Goal: Information Seeking & Learning: Learn about a topic

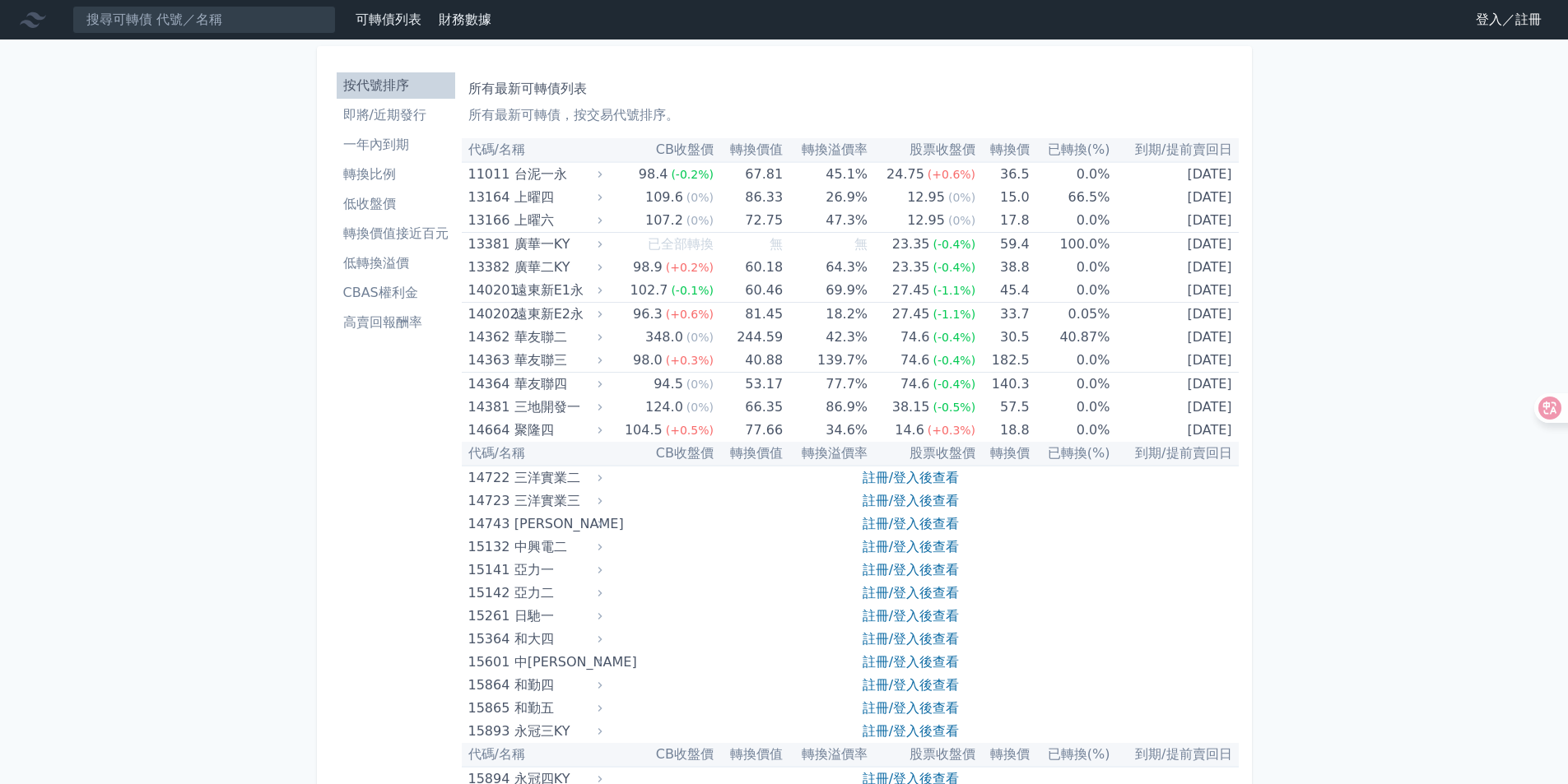
click at [1490, 23] on link "登入／註冊" at bounding box center [1508, 20] width 92 height 27
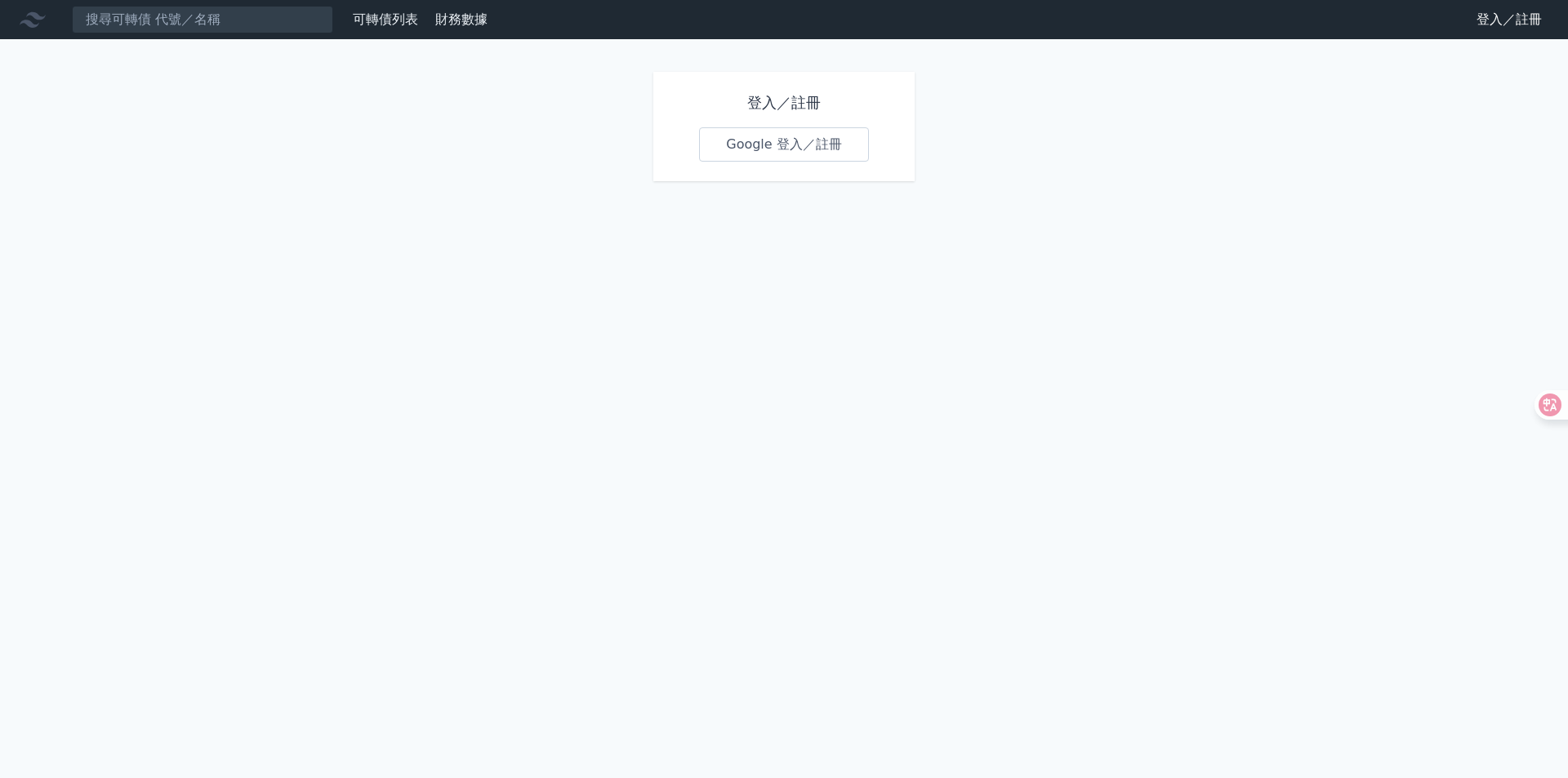
click at [736, 151] on link "Google 登入／註冊" at bounding box center [784, 145] width 170 height 35
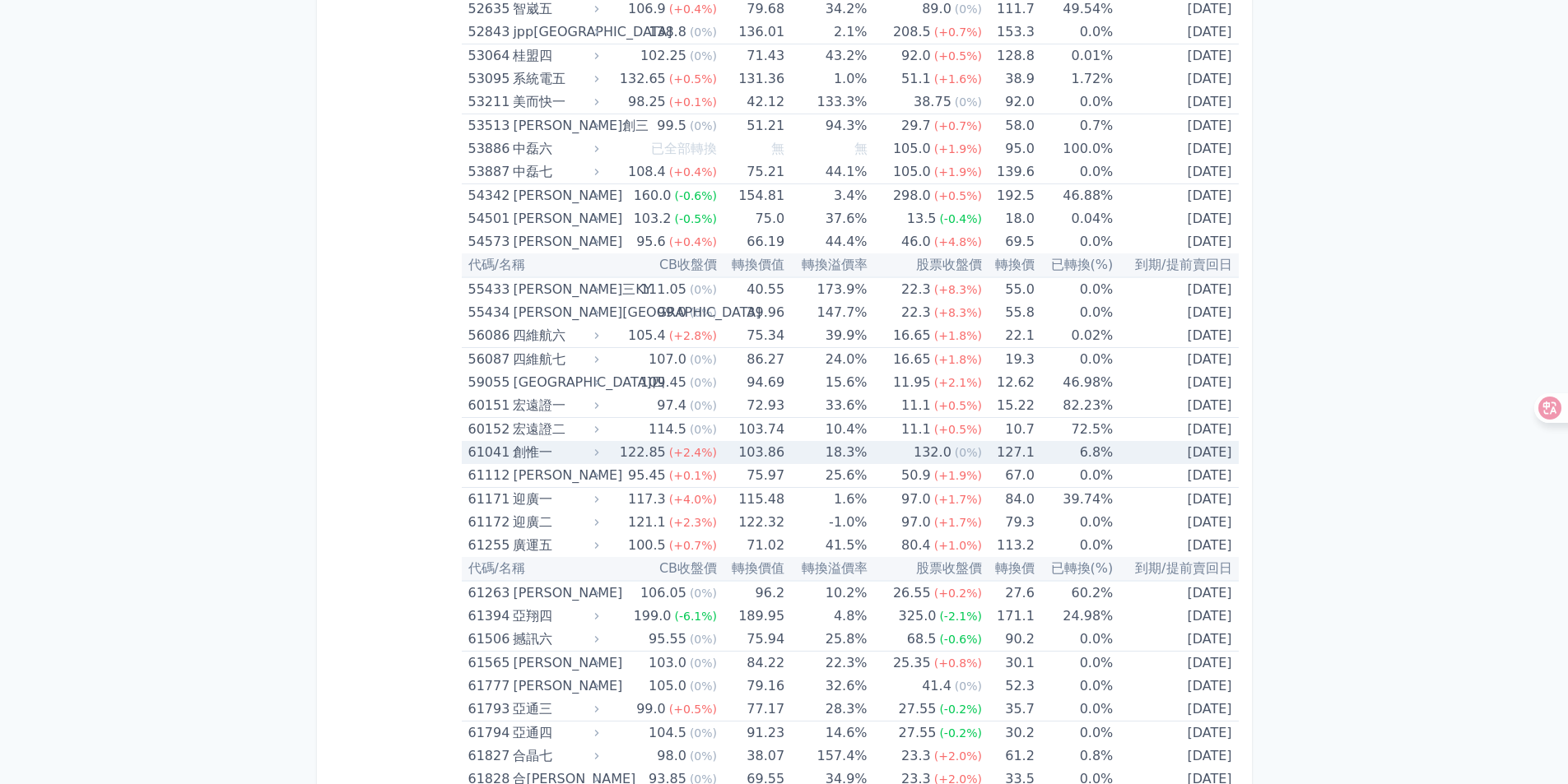
scroll to position [6170, 0]
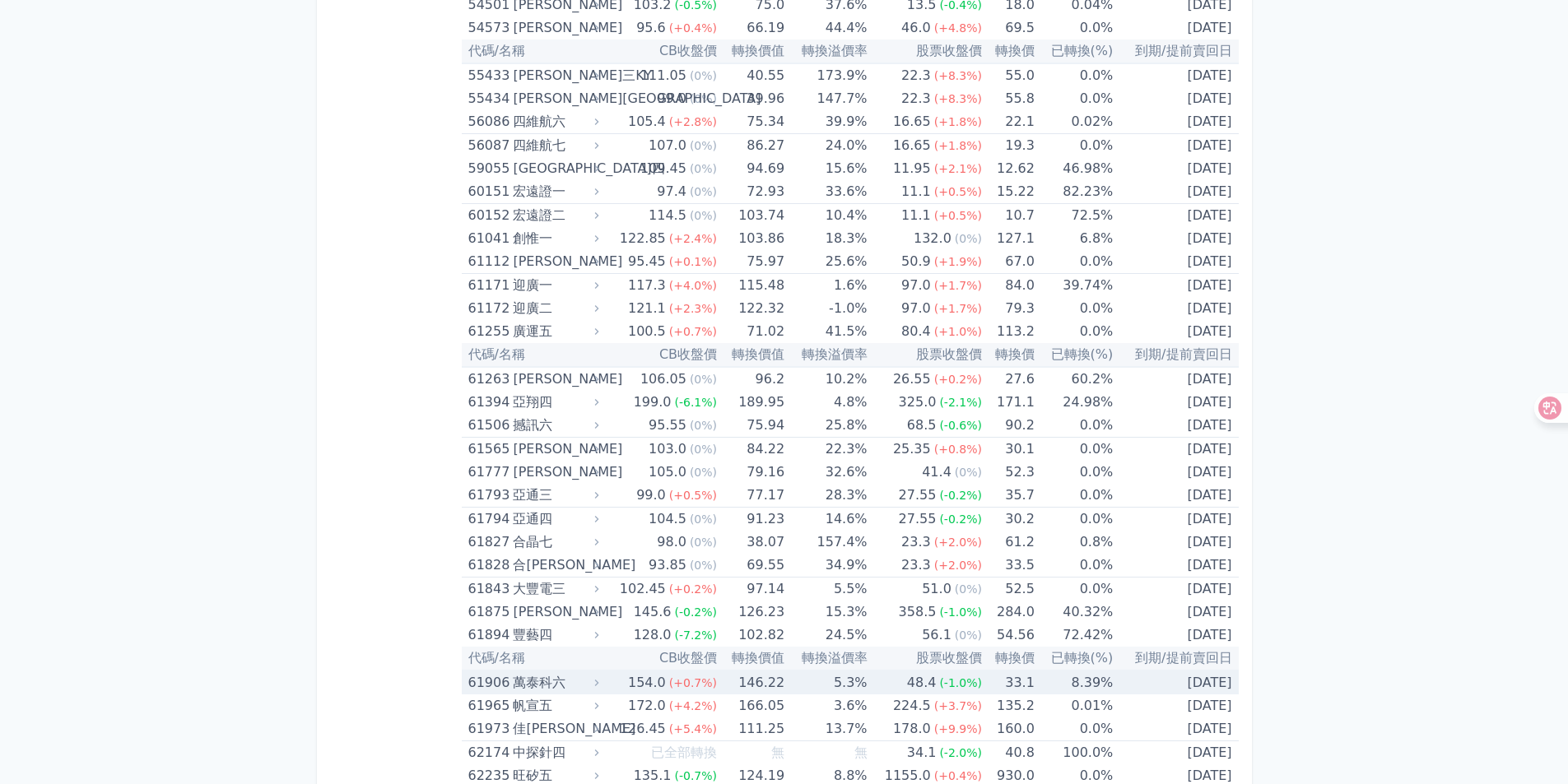
click at [525, 687] on div "萬泰科六" at bounding box center [554, 682] width 82 height 23
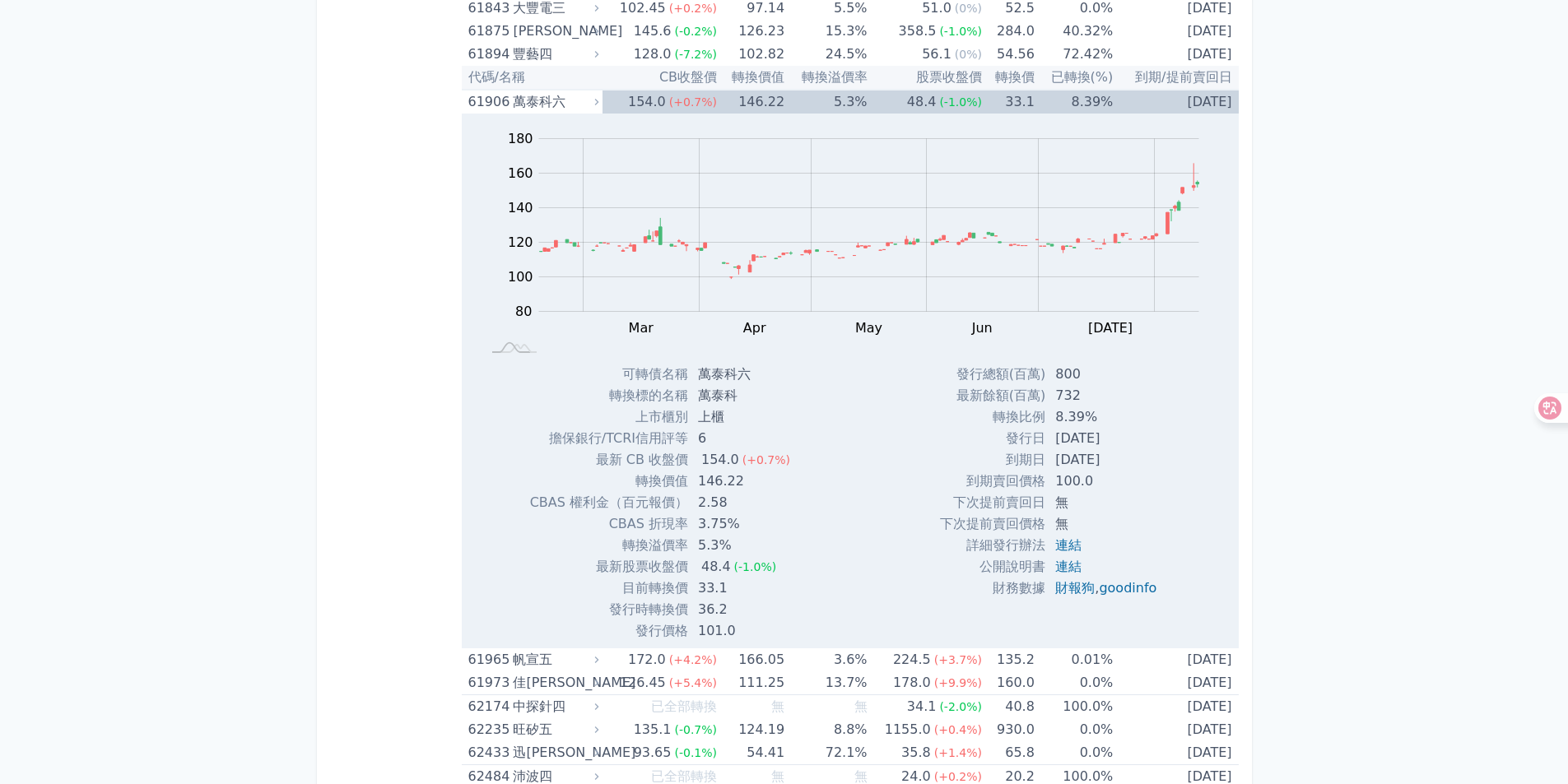
scroll to position [6827, 0]
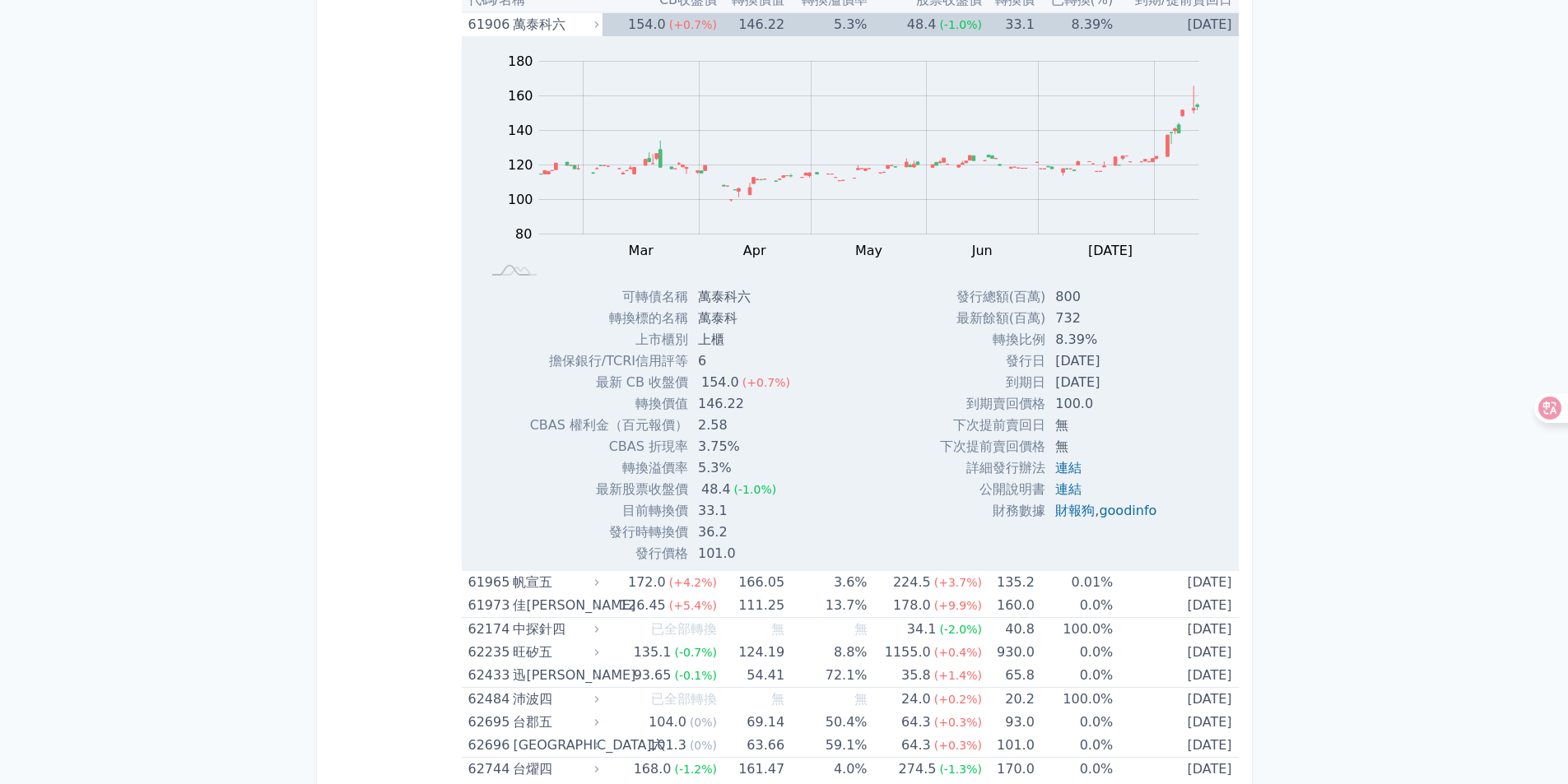
click at [580, 36] on div "Zoom Out 100 40 60 80 100 120 140 160 180 200 L Feb Mar Apr May Jun [DATE] Aug …" at bounding box center [849, 161] width 777 height 250
click at [598, 25] on icon at bounding box center [597, 25] width 12 height 12
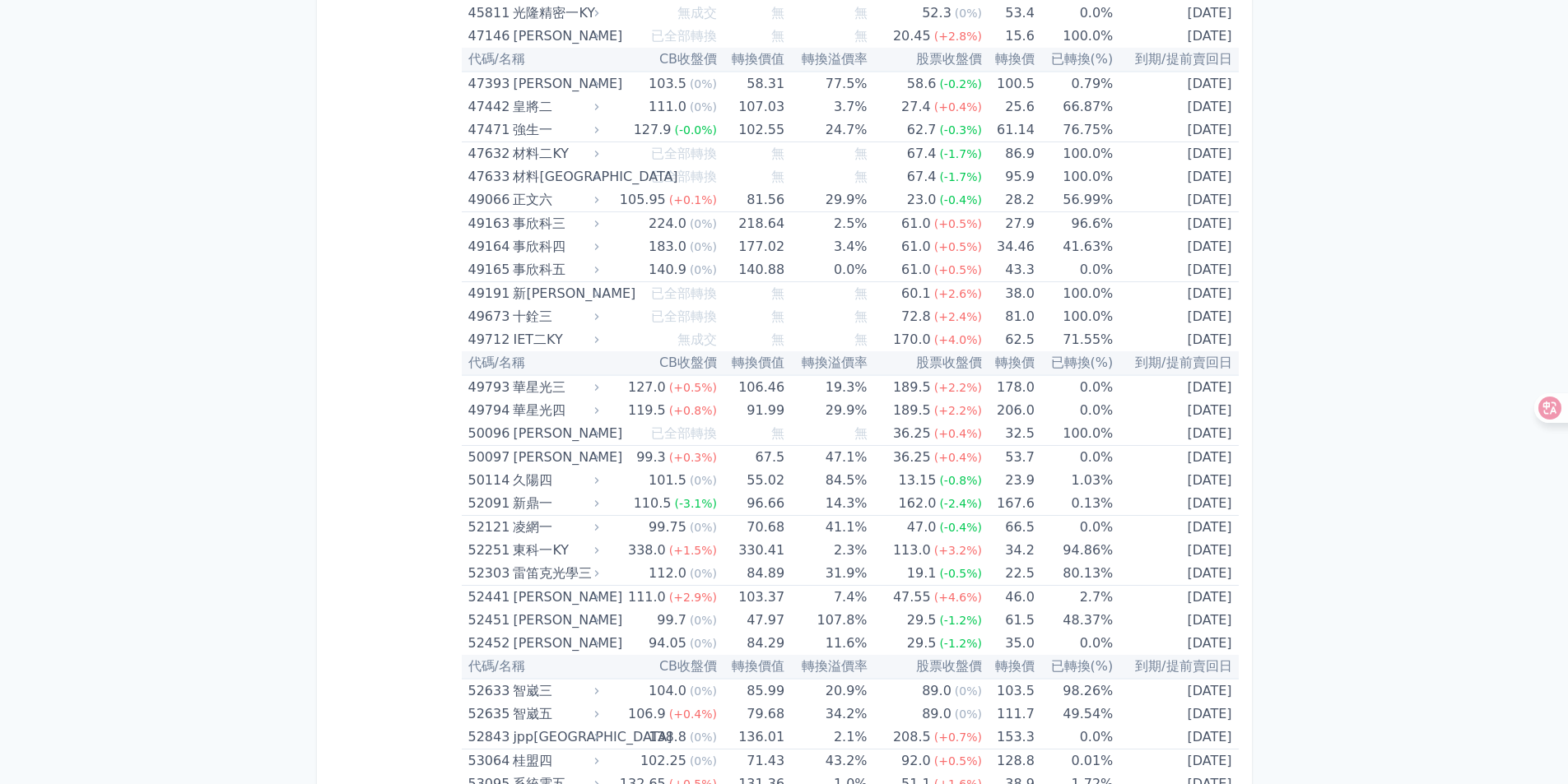
scroll to position [5018, 0]
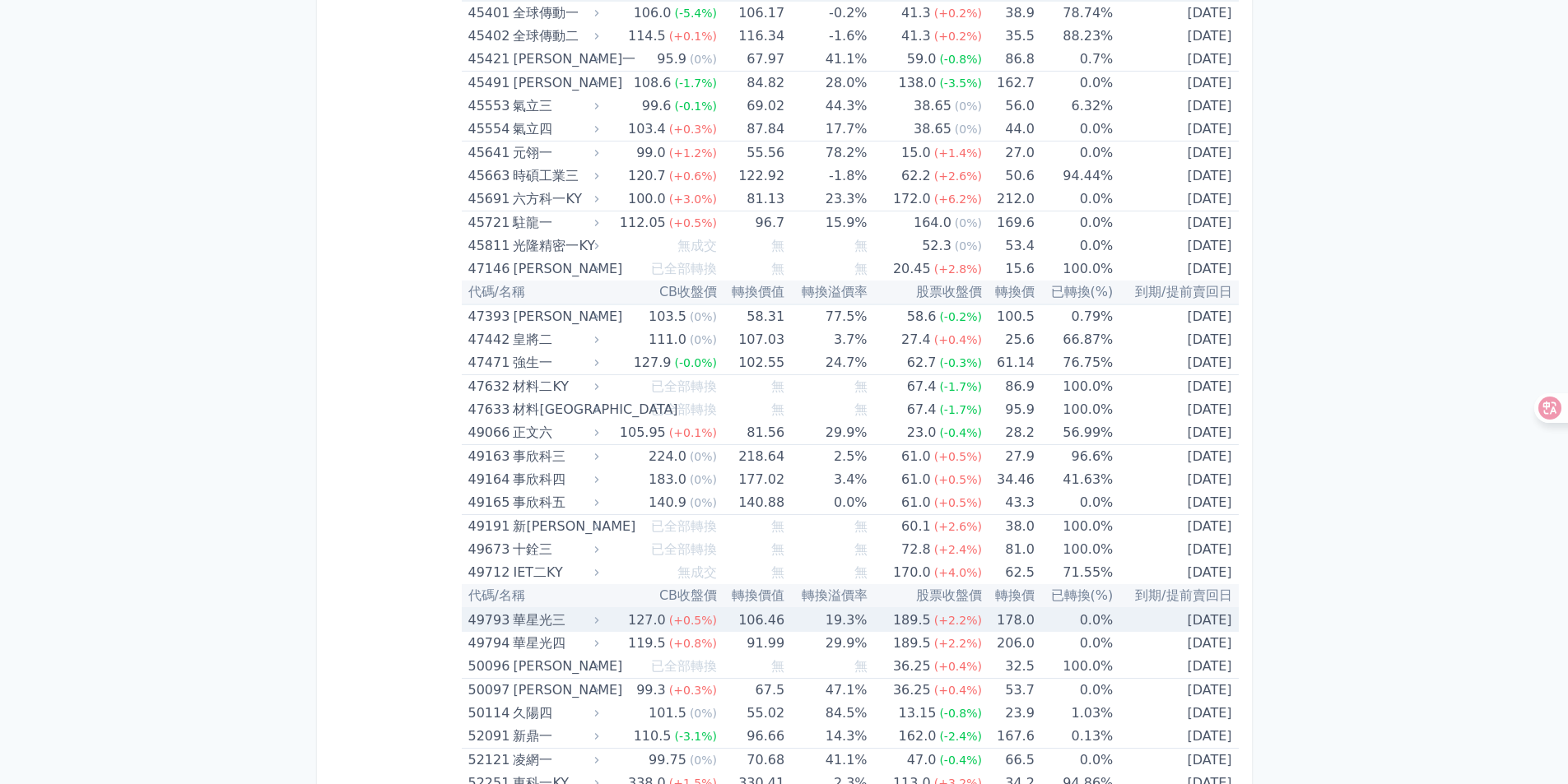
click at [492, 628] on div "49793" at bounding box center [488, 620] width 41 height 23
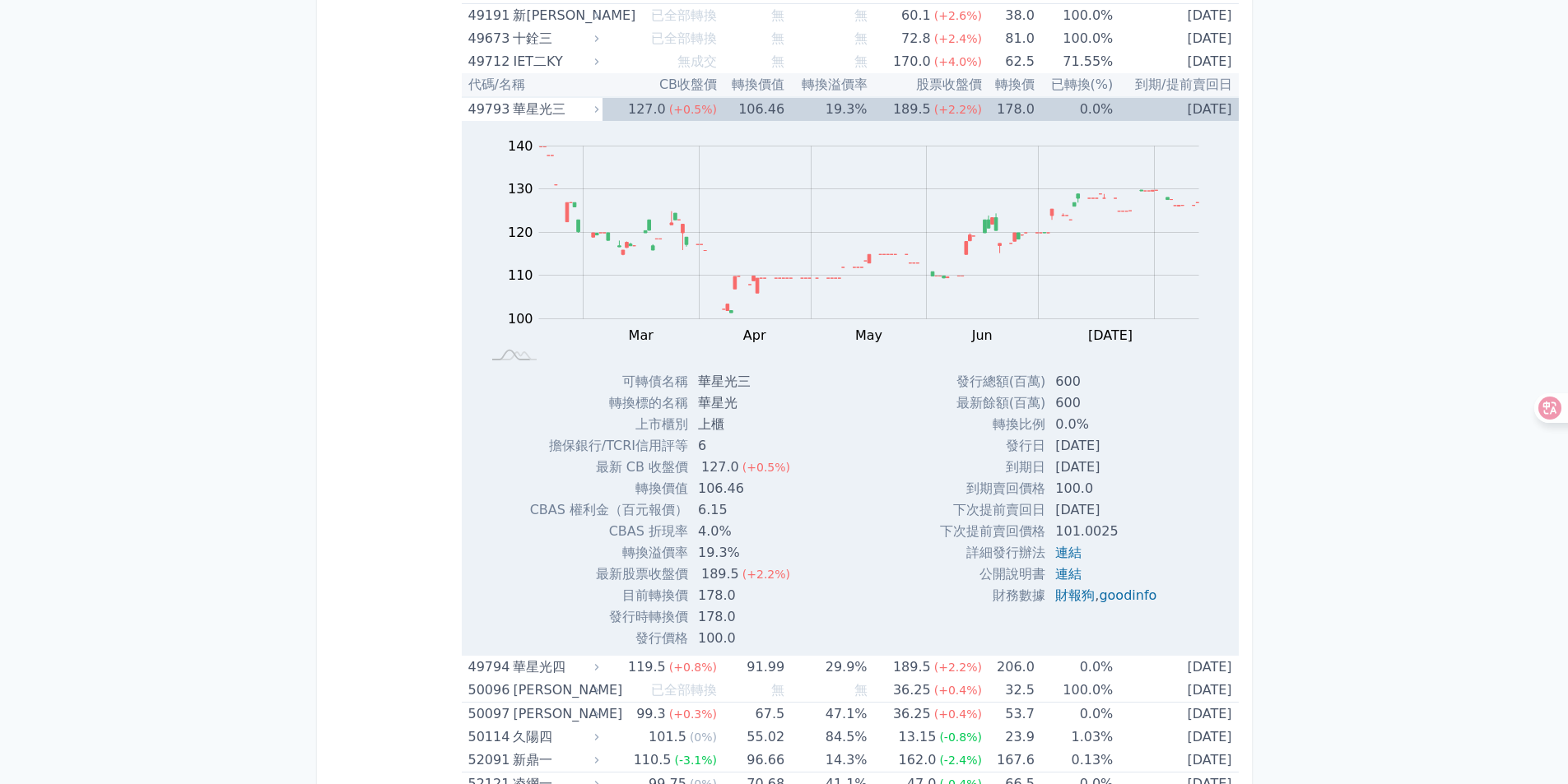
scroll to position [5676, 0]
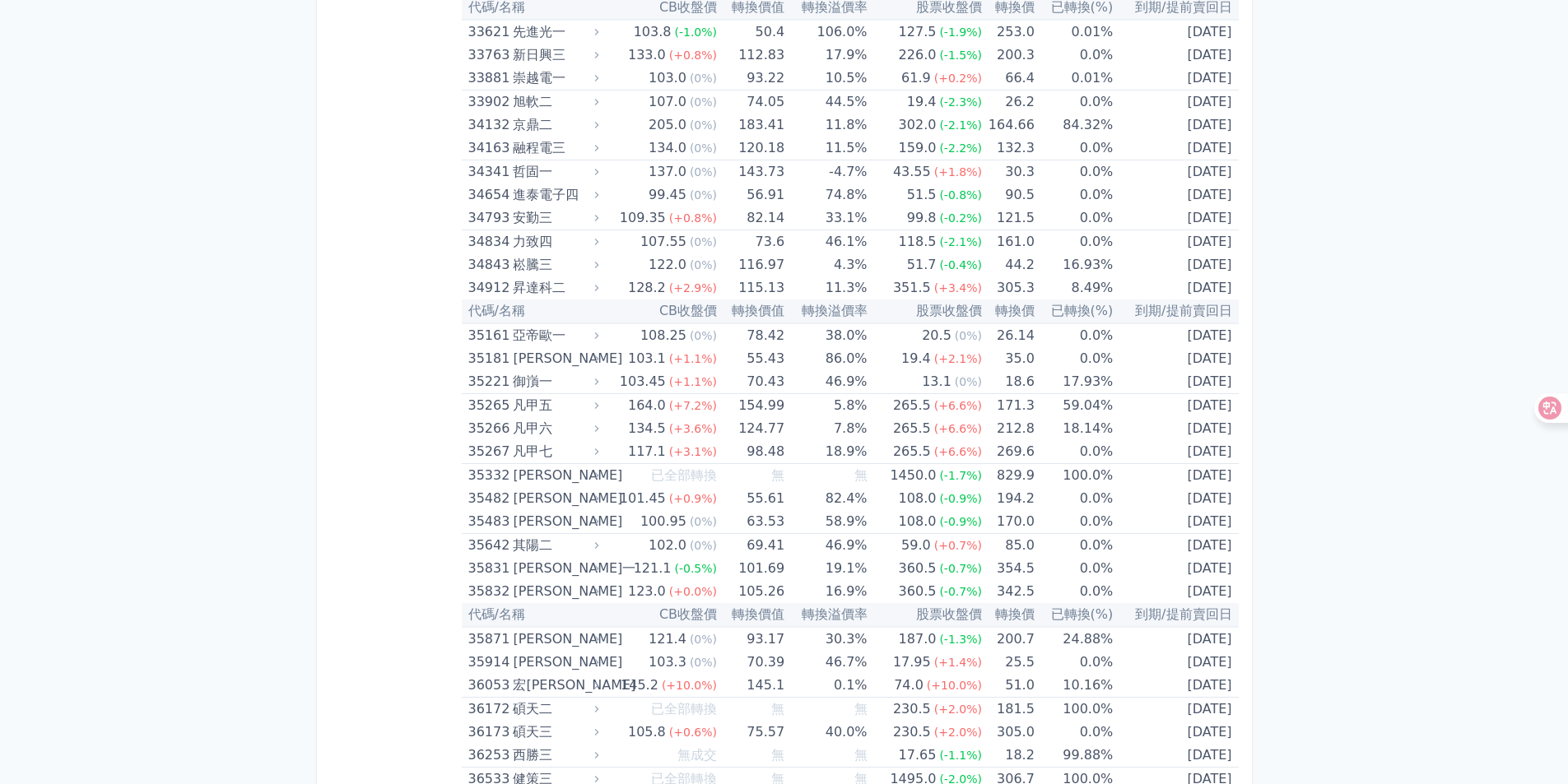
scroll to position [3455, 0]
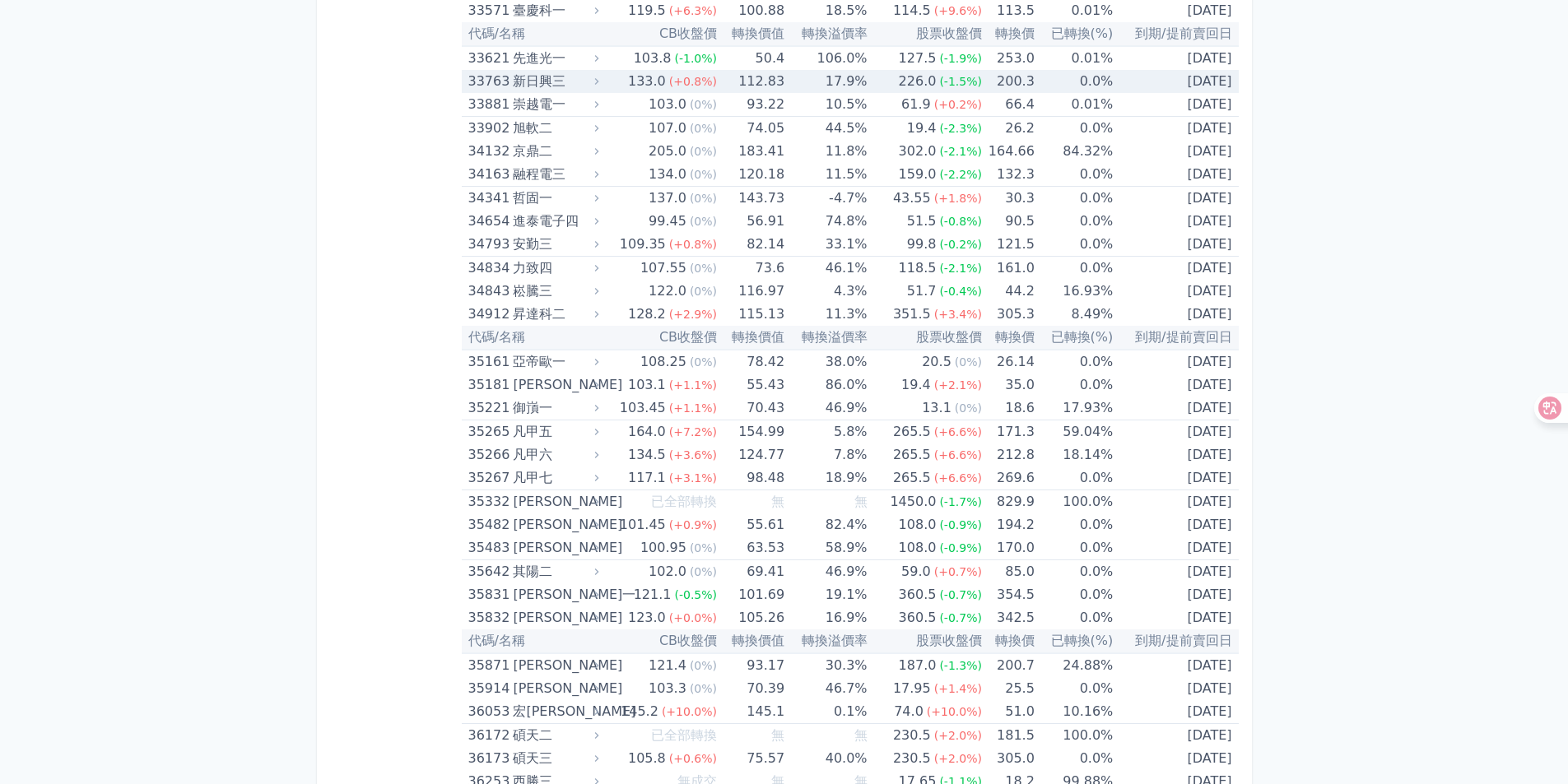
click at [530, 77] on div "新日興三" at bounding box center [554, 82] width 82 height 23
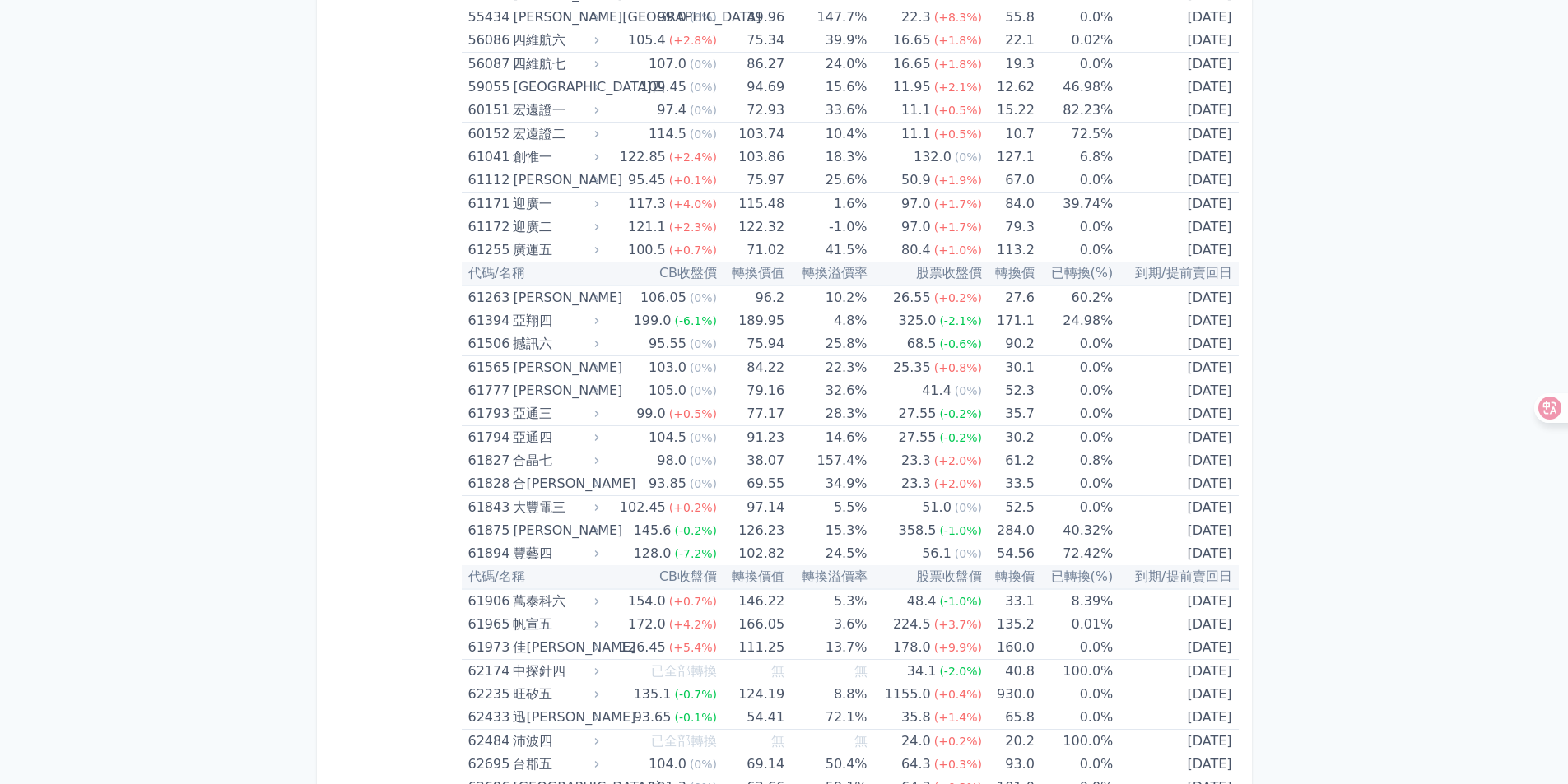
scroll to position [7321, 0]
click at [477, 645] on div "61973" at bounding box center [488, 647] width 41 height 23
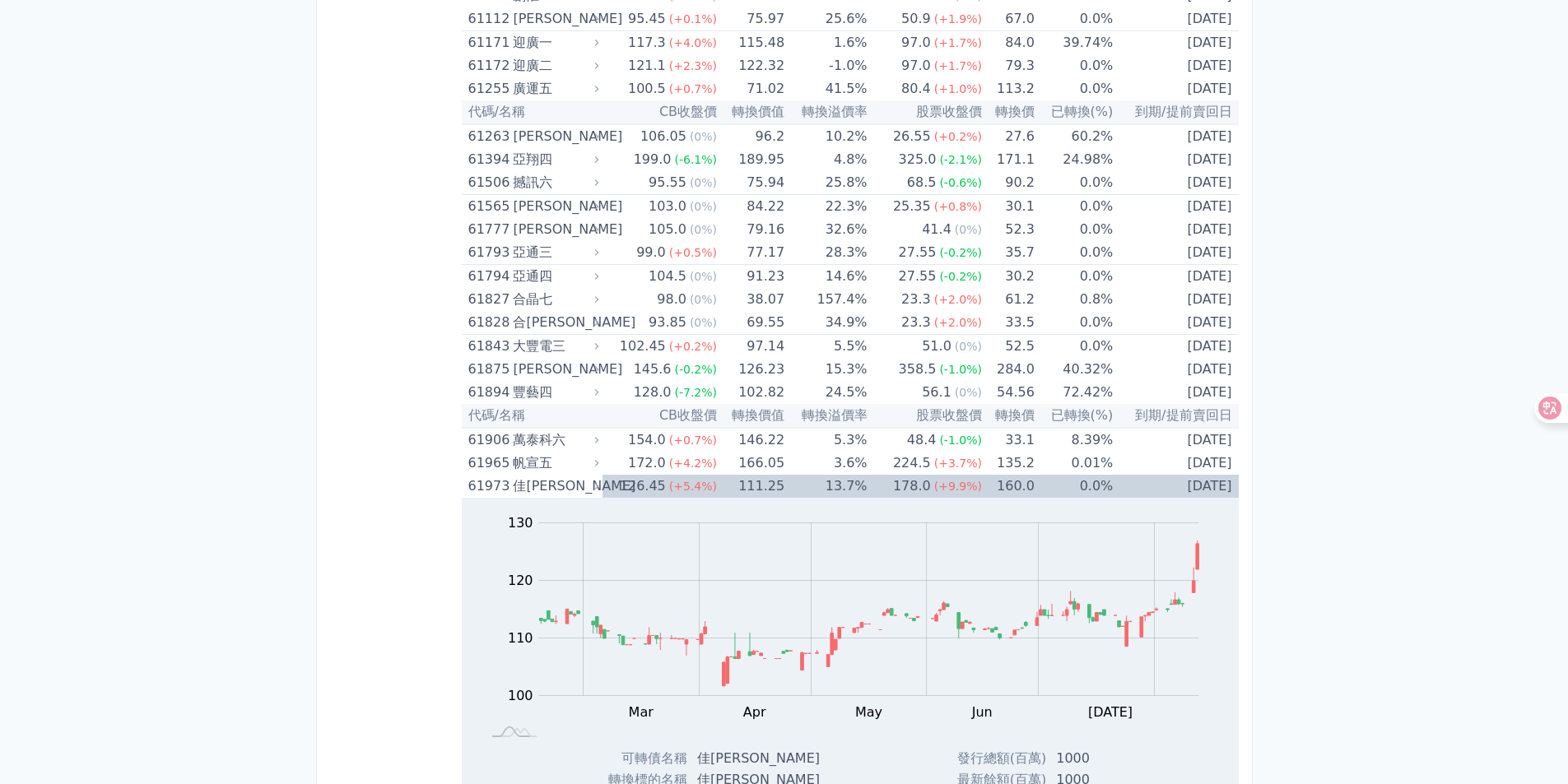
scroll to position [7732, 0]
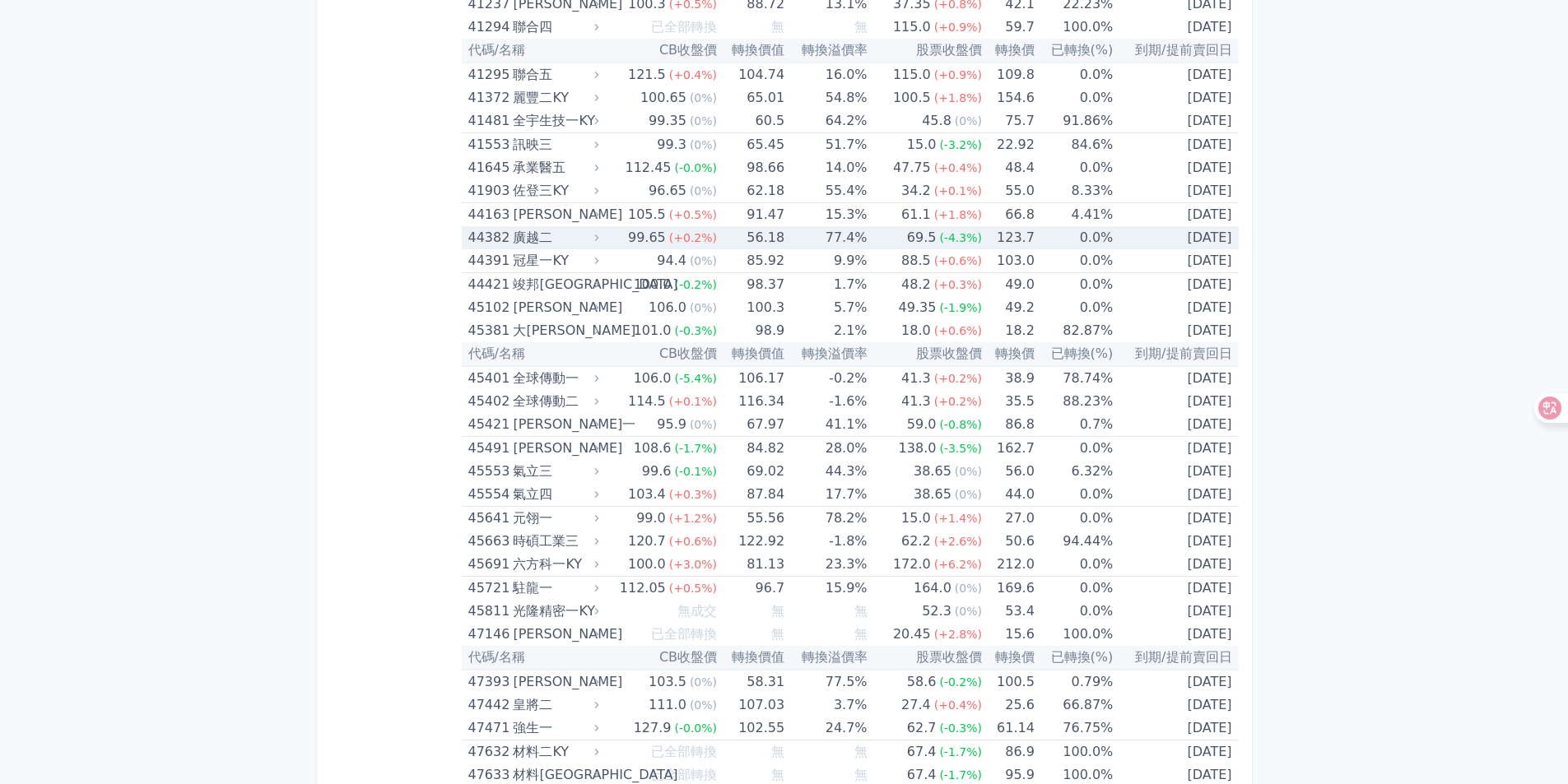
scroll to position [5347, 0]
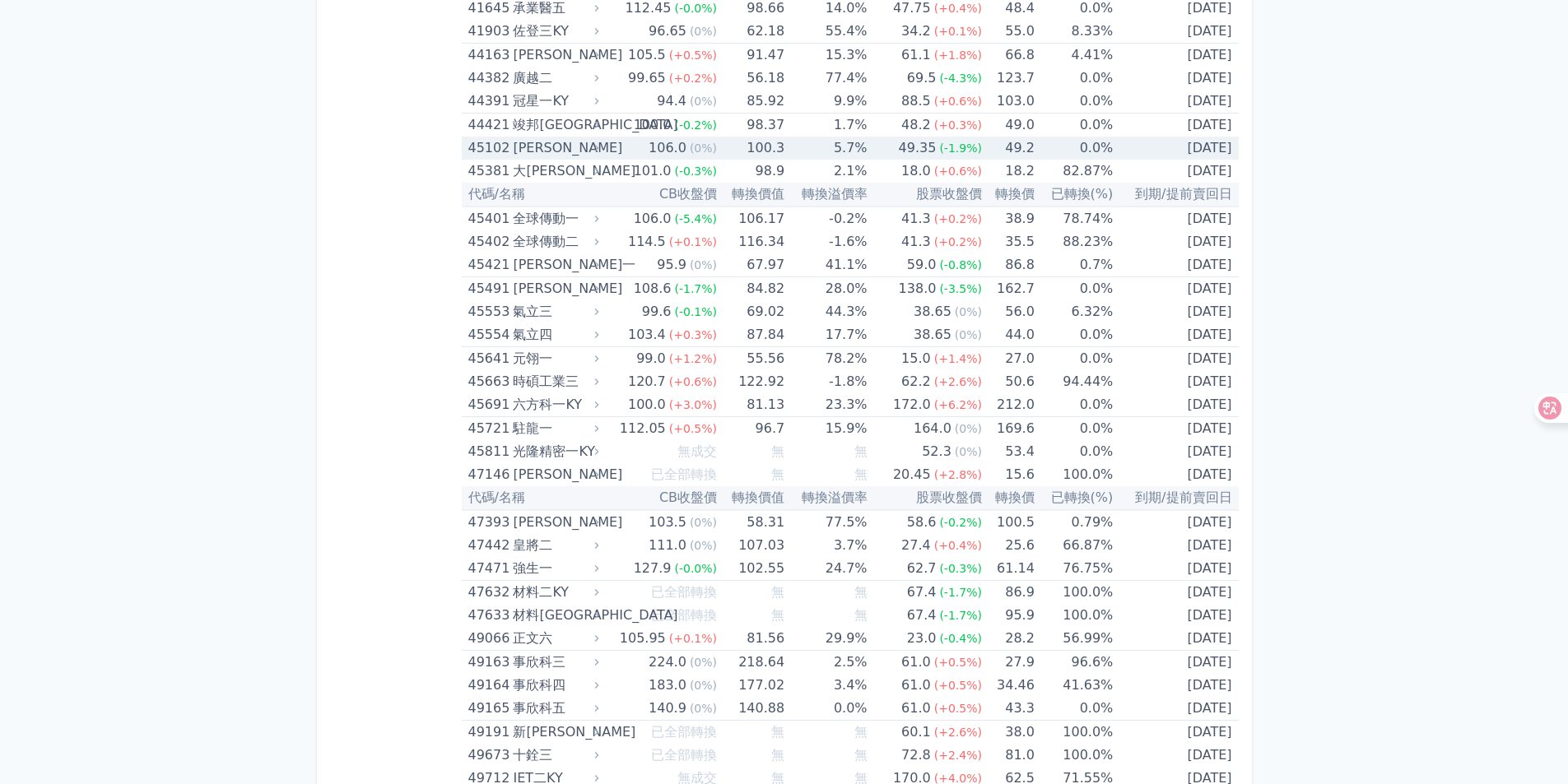
click at [540, 150] on div "[PERSON_NAME]" at bounding box center [554, 148] width 82 height 23
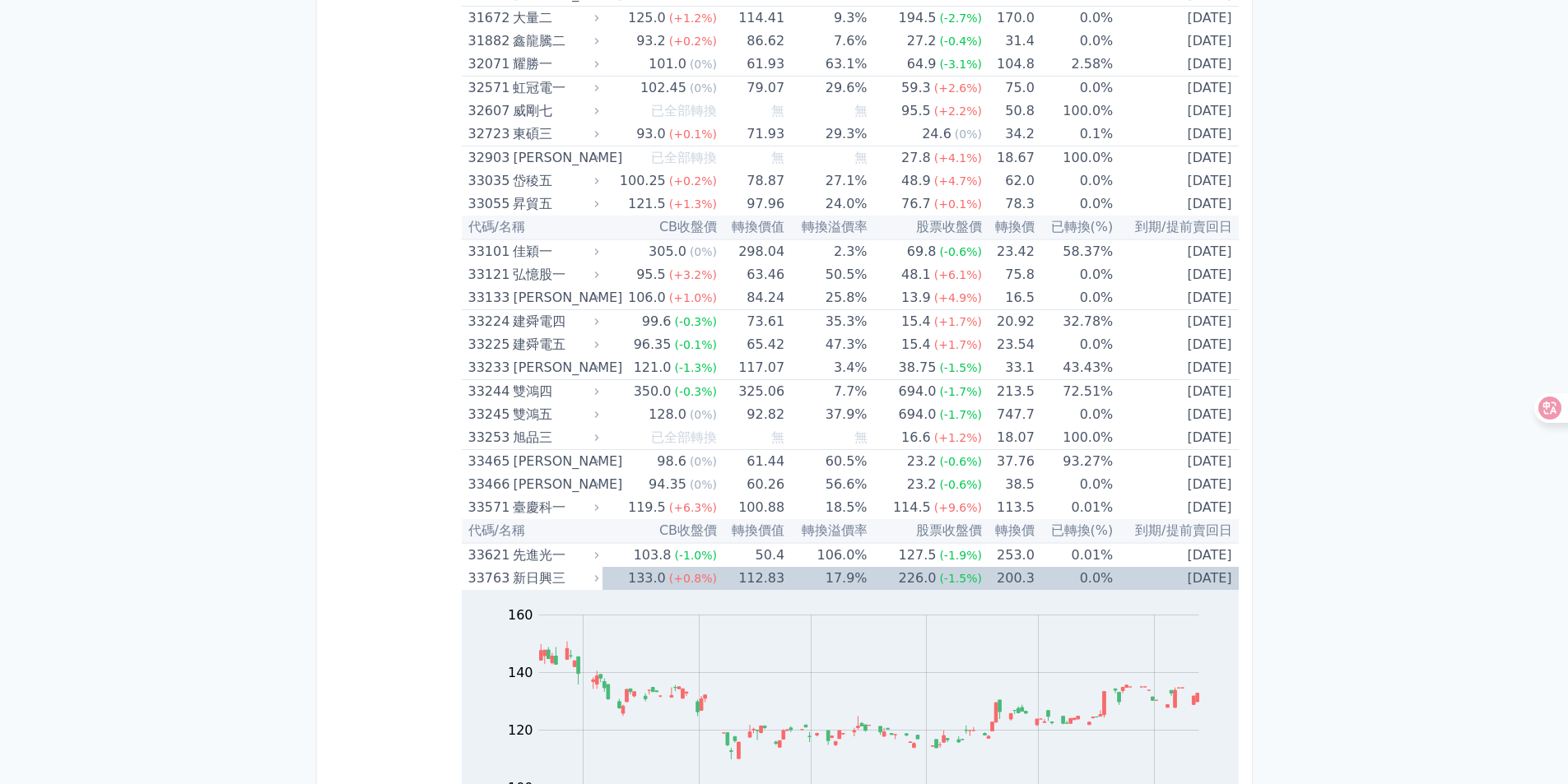
scroll to position [2879, 0]
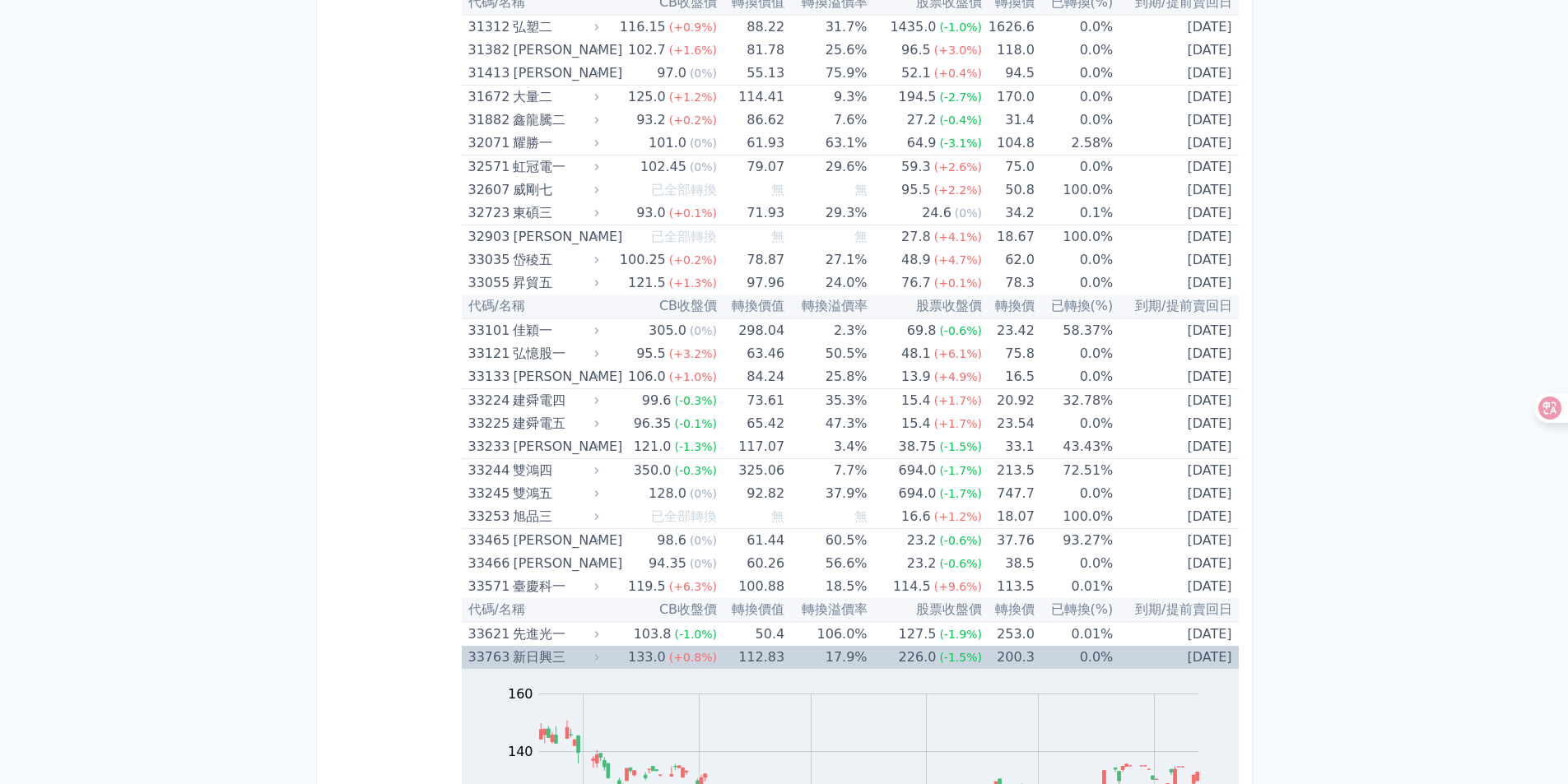
click at [567, 658] on div "新日興三" at bounding box center [554, 657] width 82 height 23
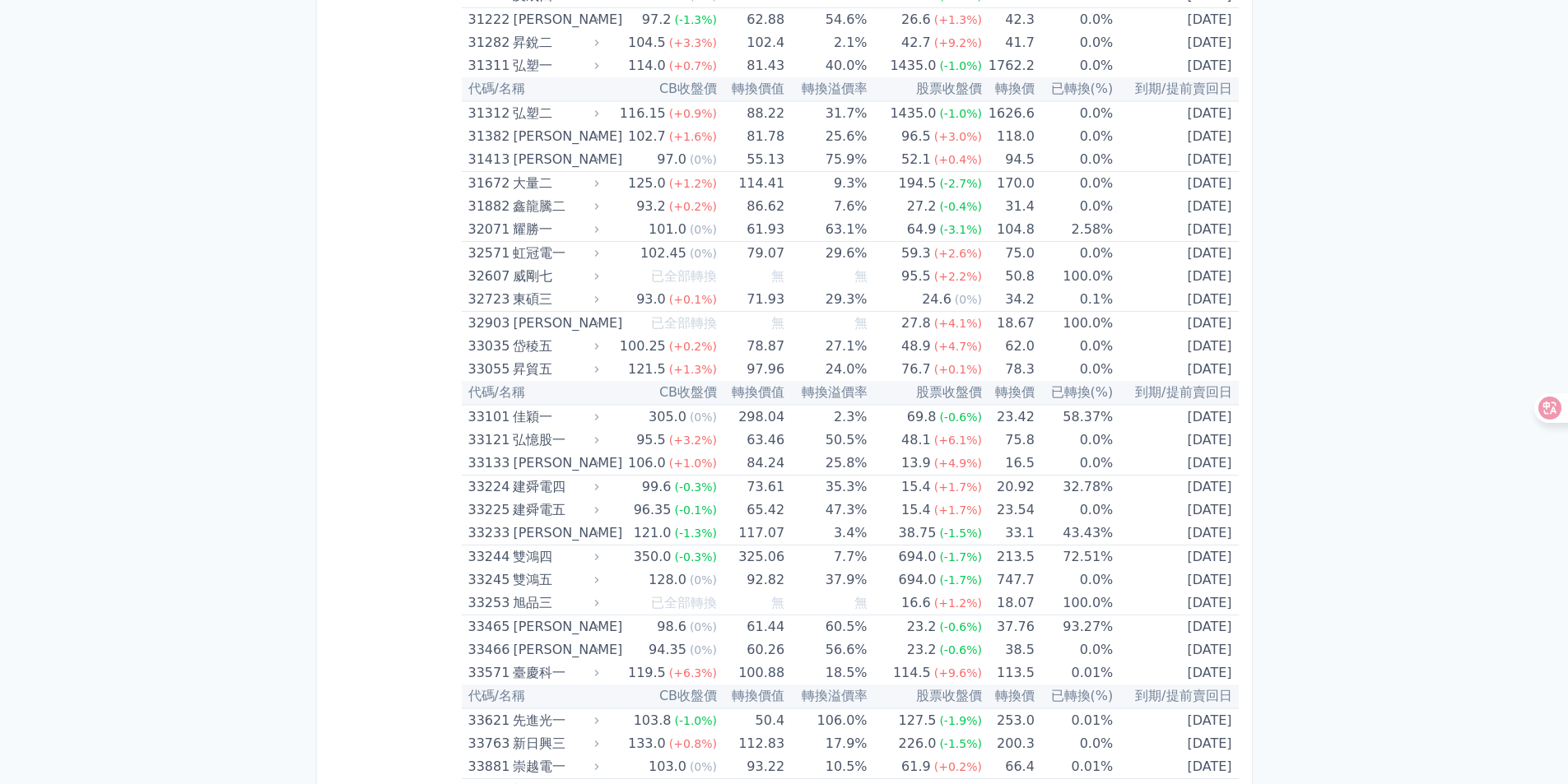
scroll to position [2715, 0]
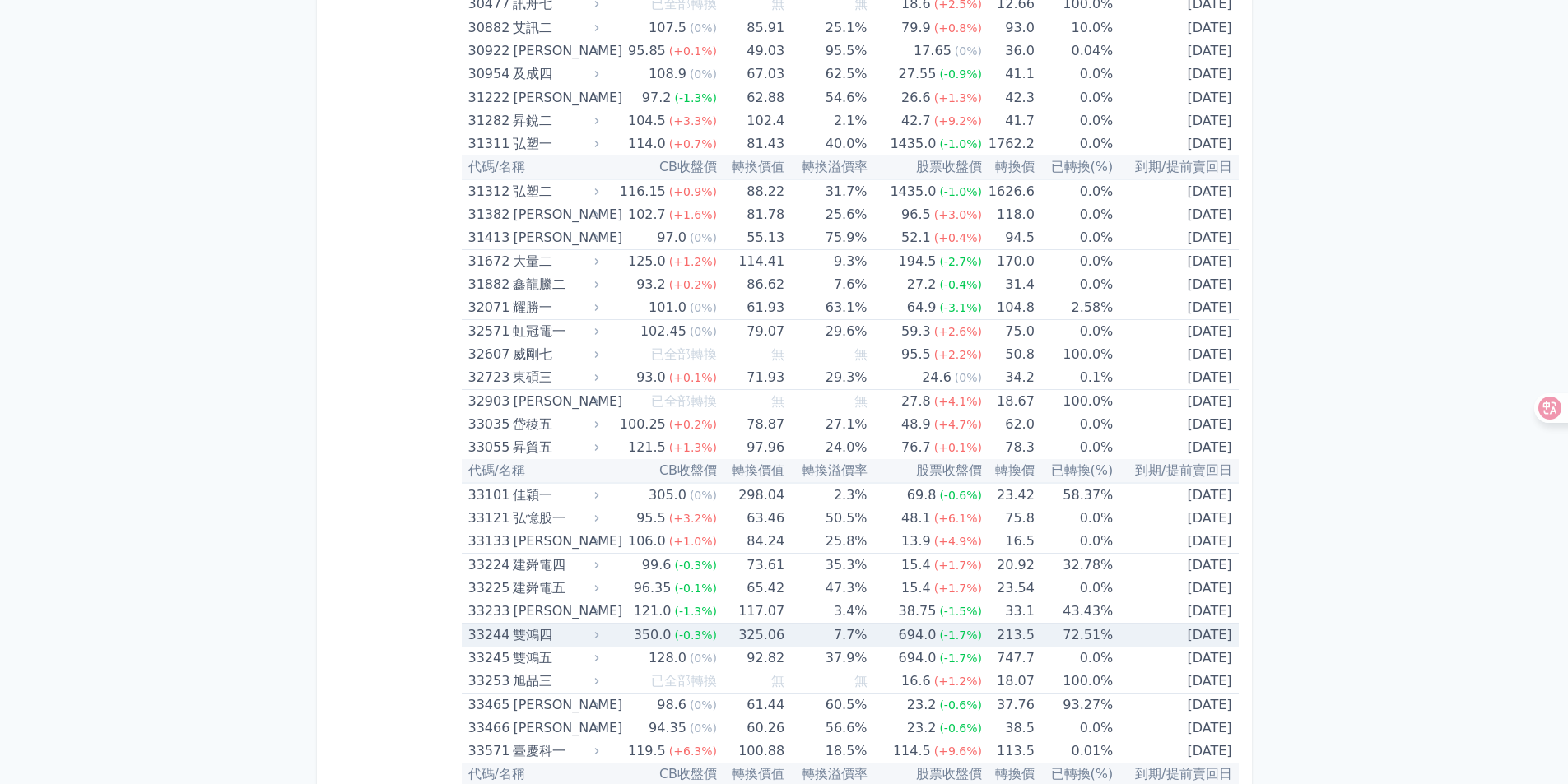
click at [506, 625] on div "33244" at bounding box center [488, 635] width 41 height 23
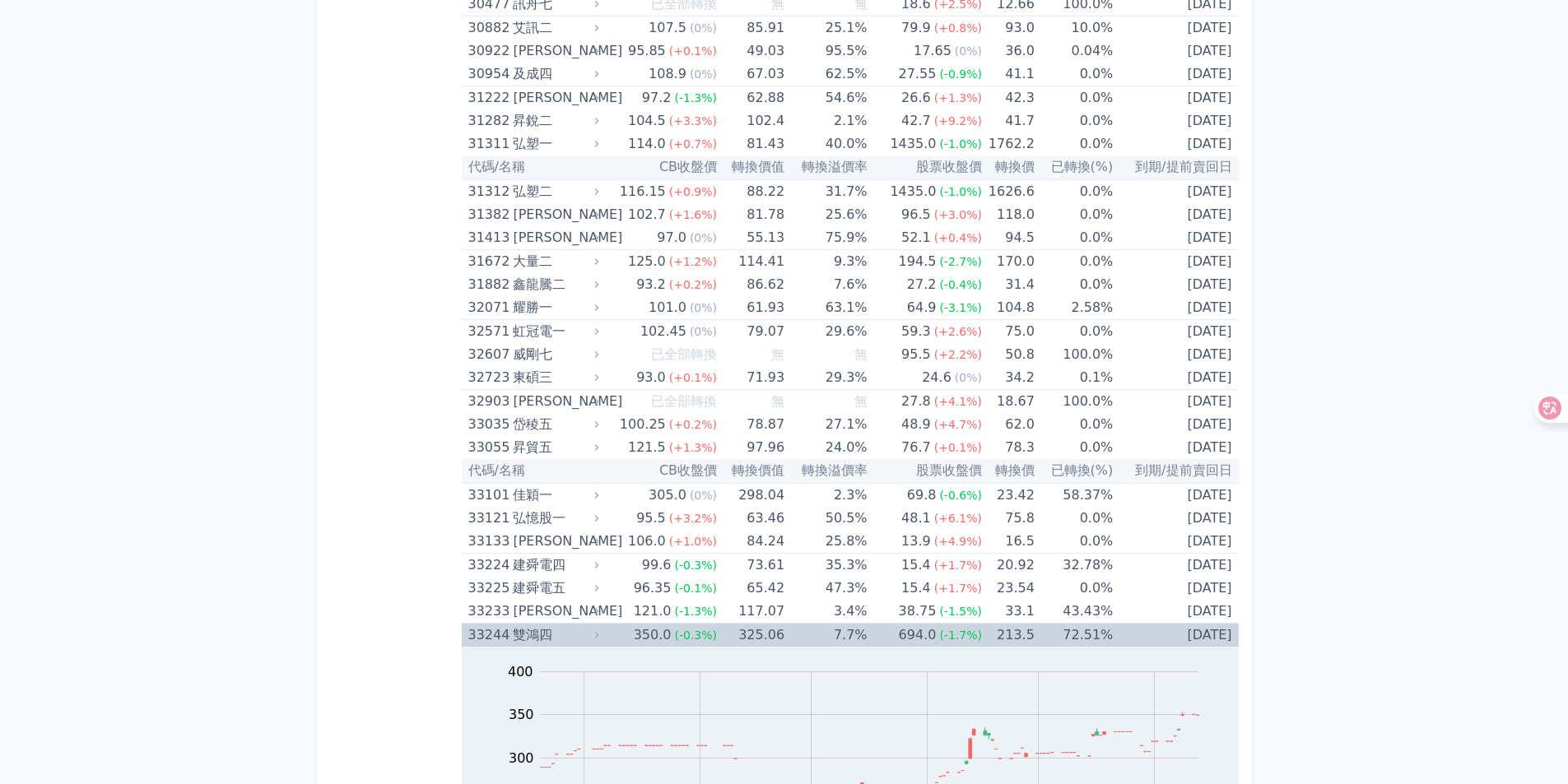
click at [506, 629] on div "33244" at bounding box center [488, 635] width 41 height 23
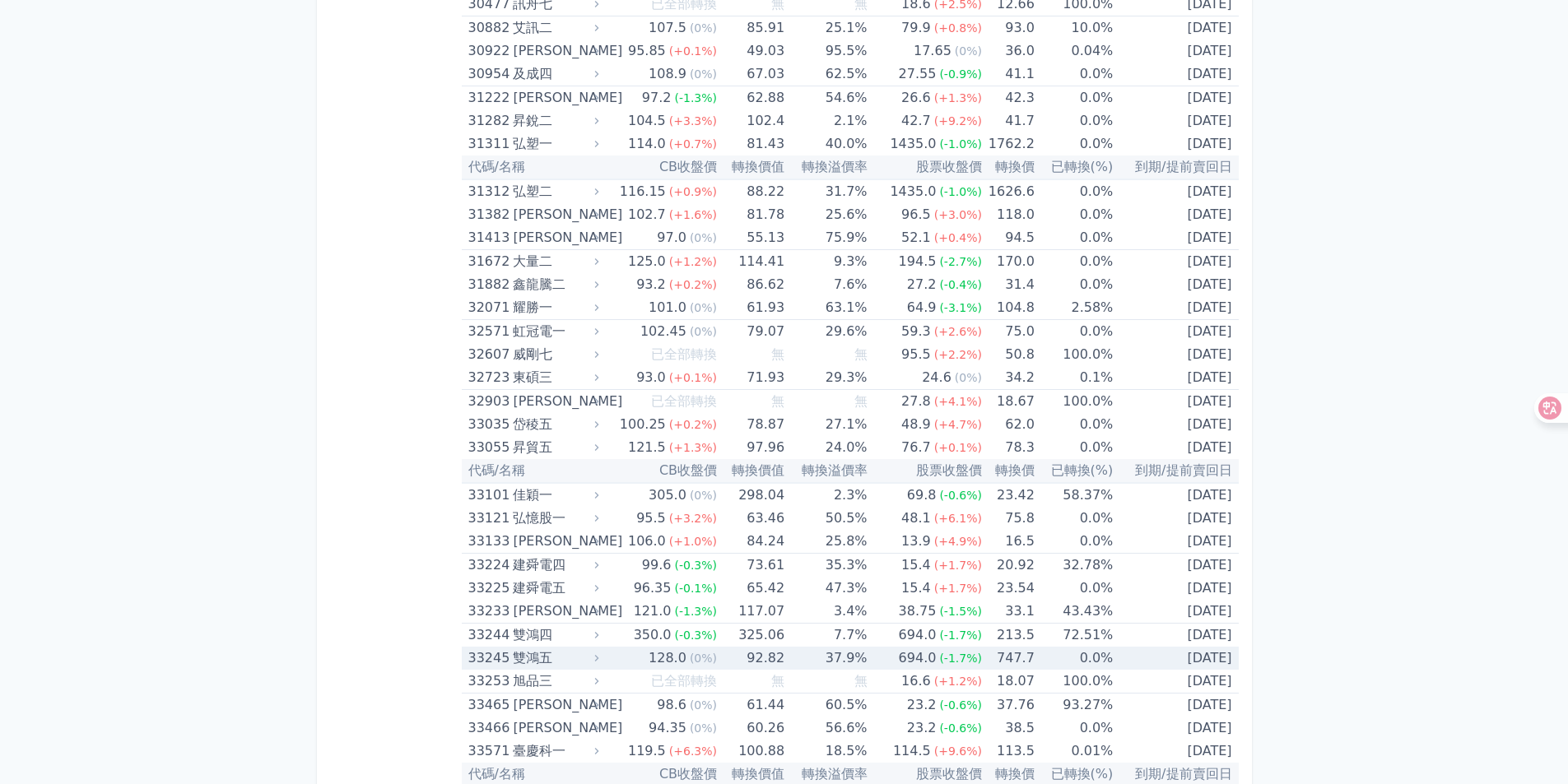
click at [528, 653] on div "雙鴻五" at bounding box center [554, 658] width 82 height 23
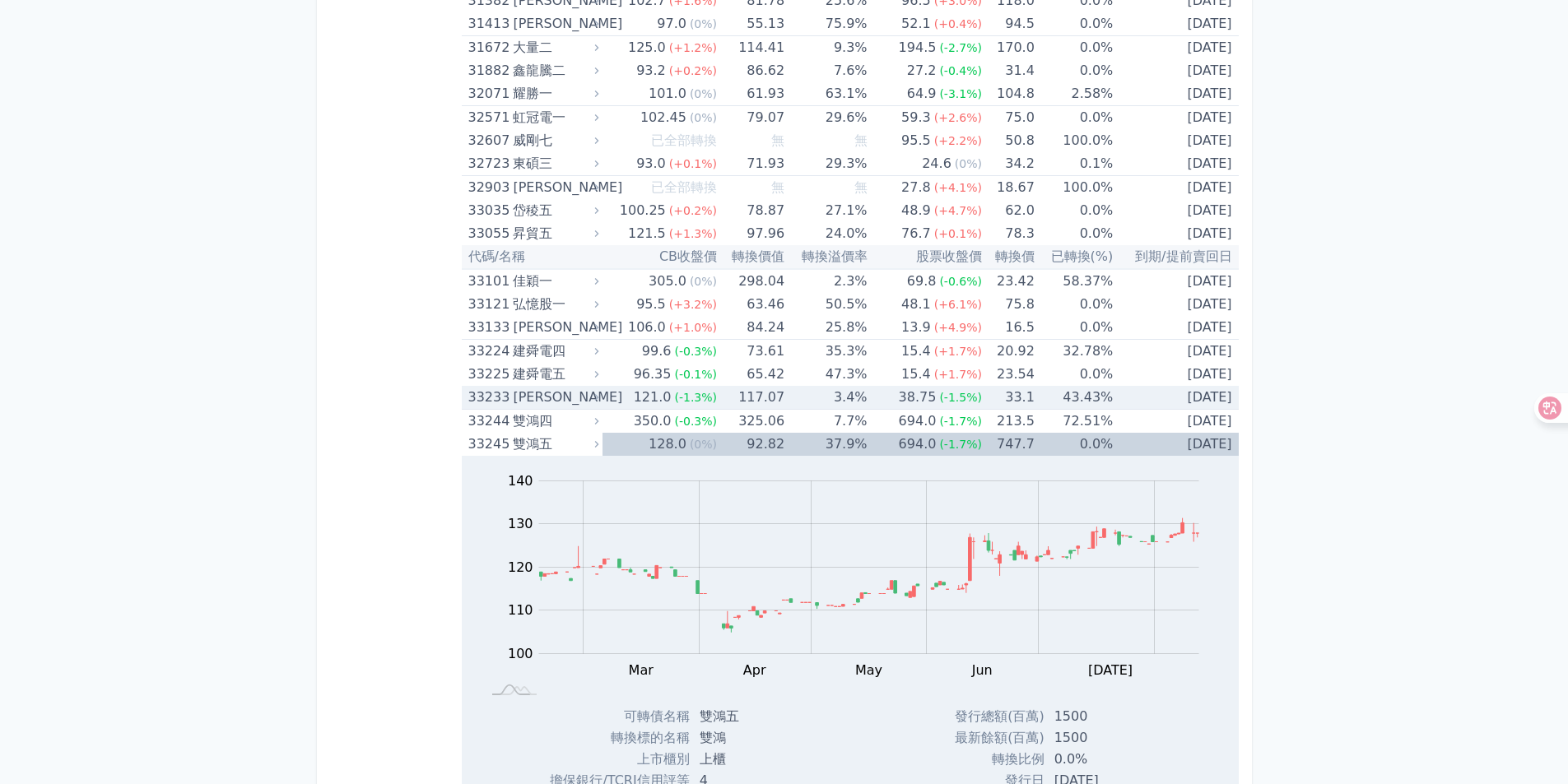
scroll to position [3126, 0]
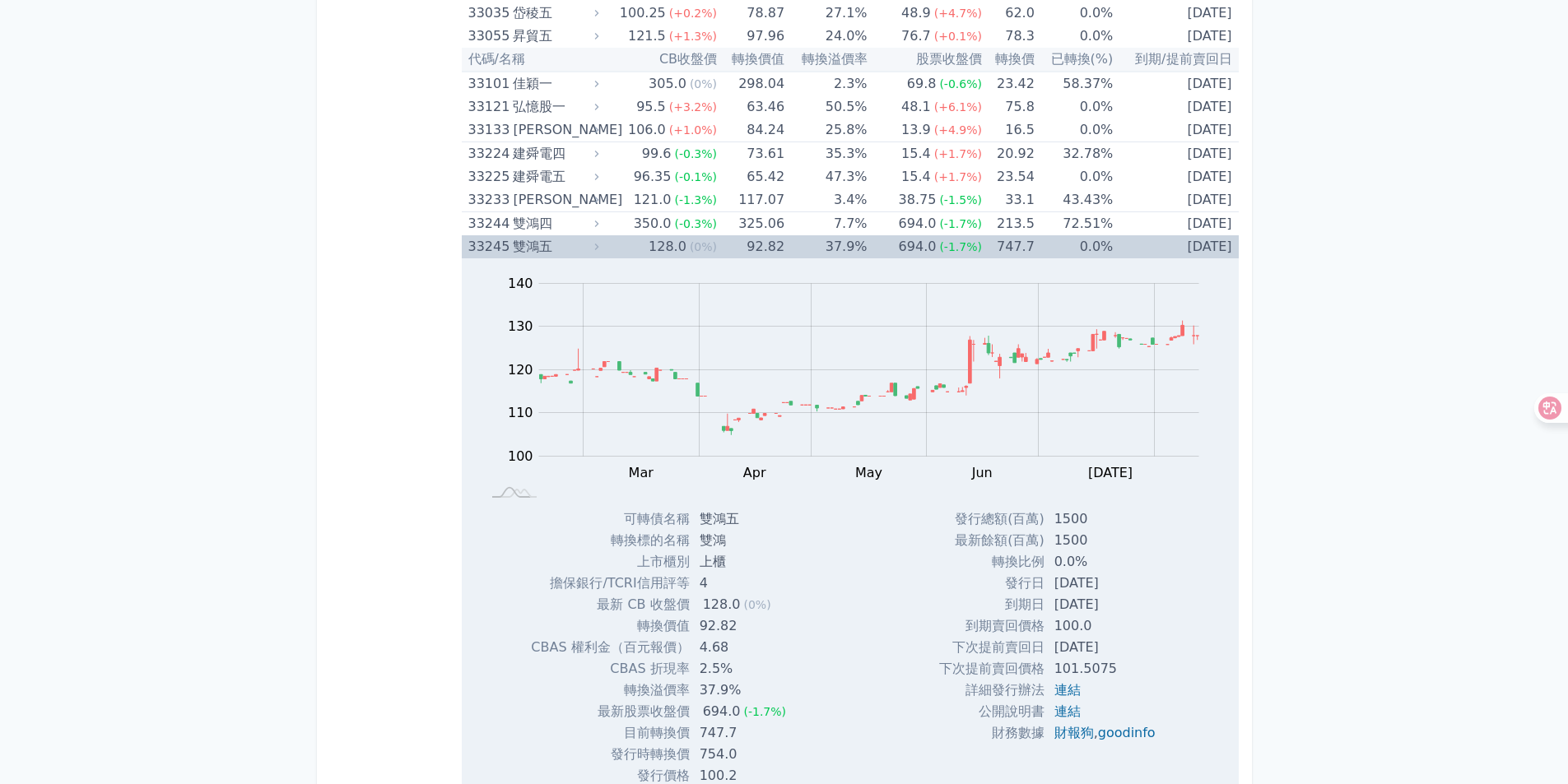
click at [506, 257] on div "33245" at bounding box center [488, 247] width 41 height 23
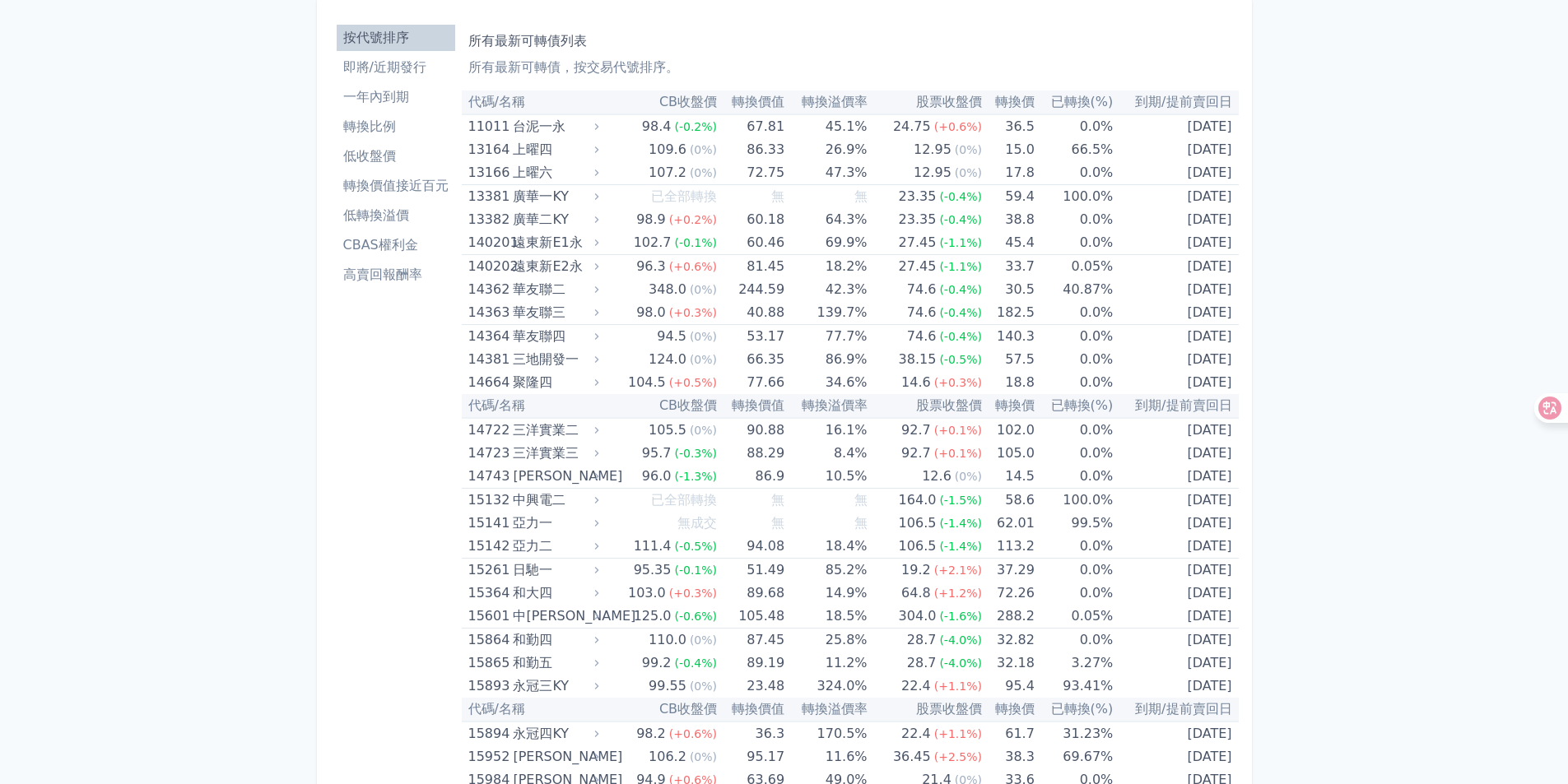
scroll to position [0, 0]
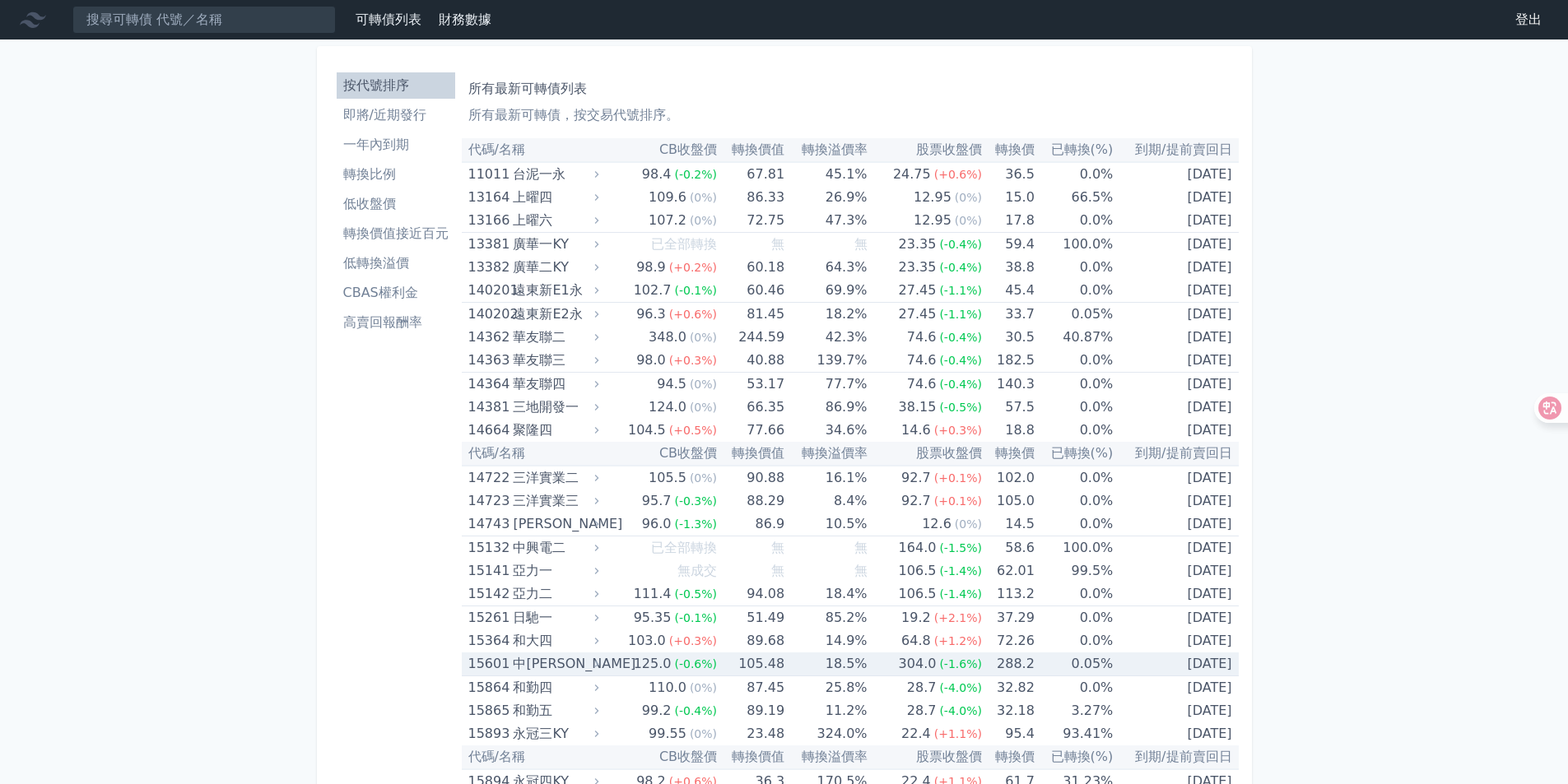
click at [520, 662] on div "中[PERSON_NAME]" at bounding box center [554, 664] width 82 height 23
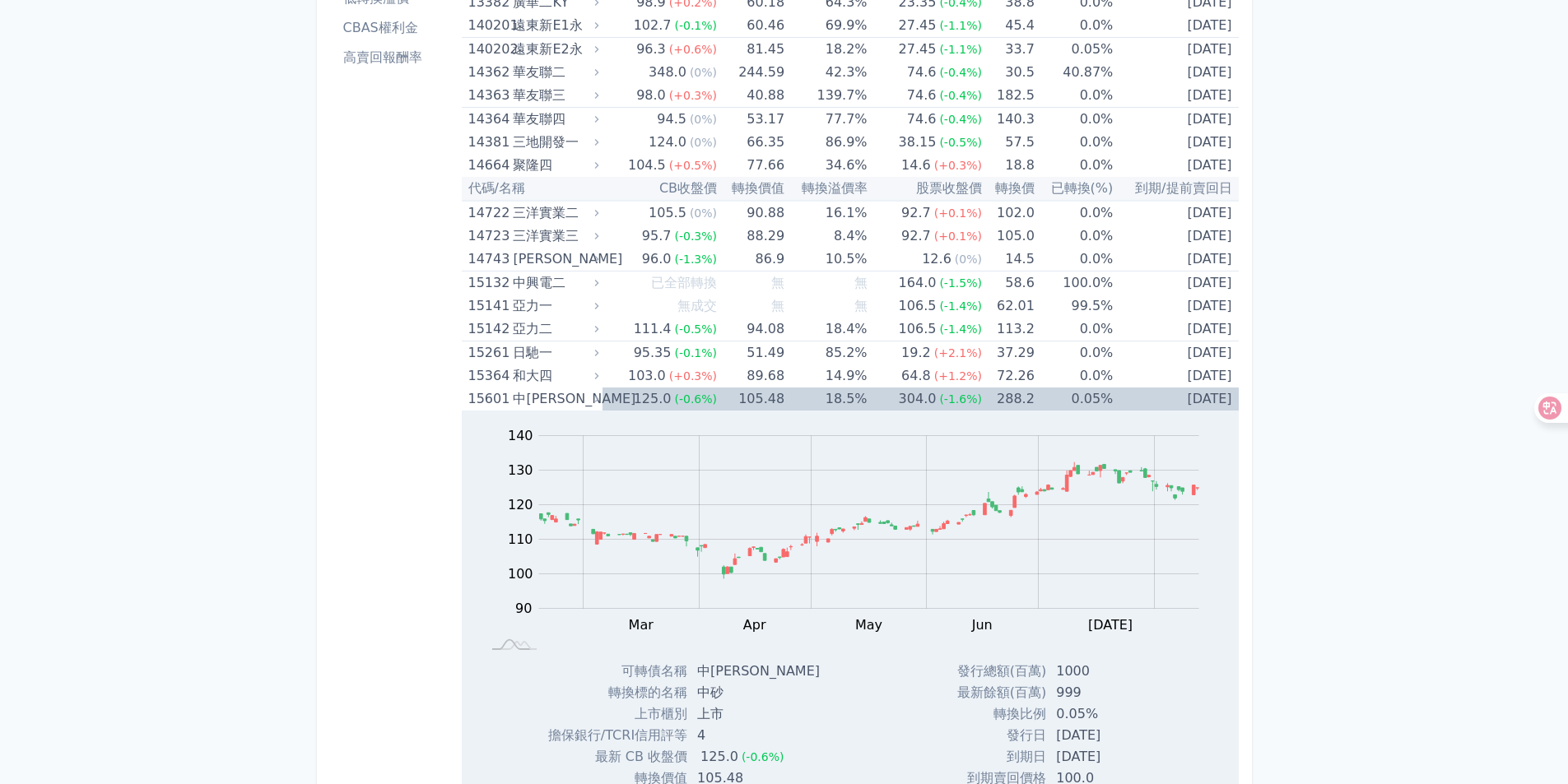
scroll to position [411, 0]
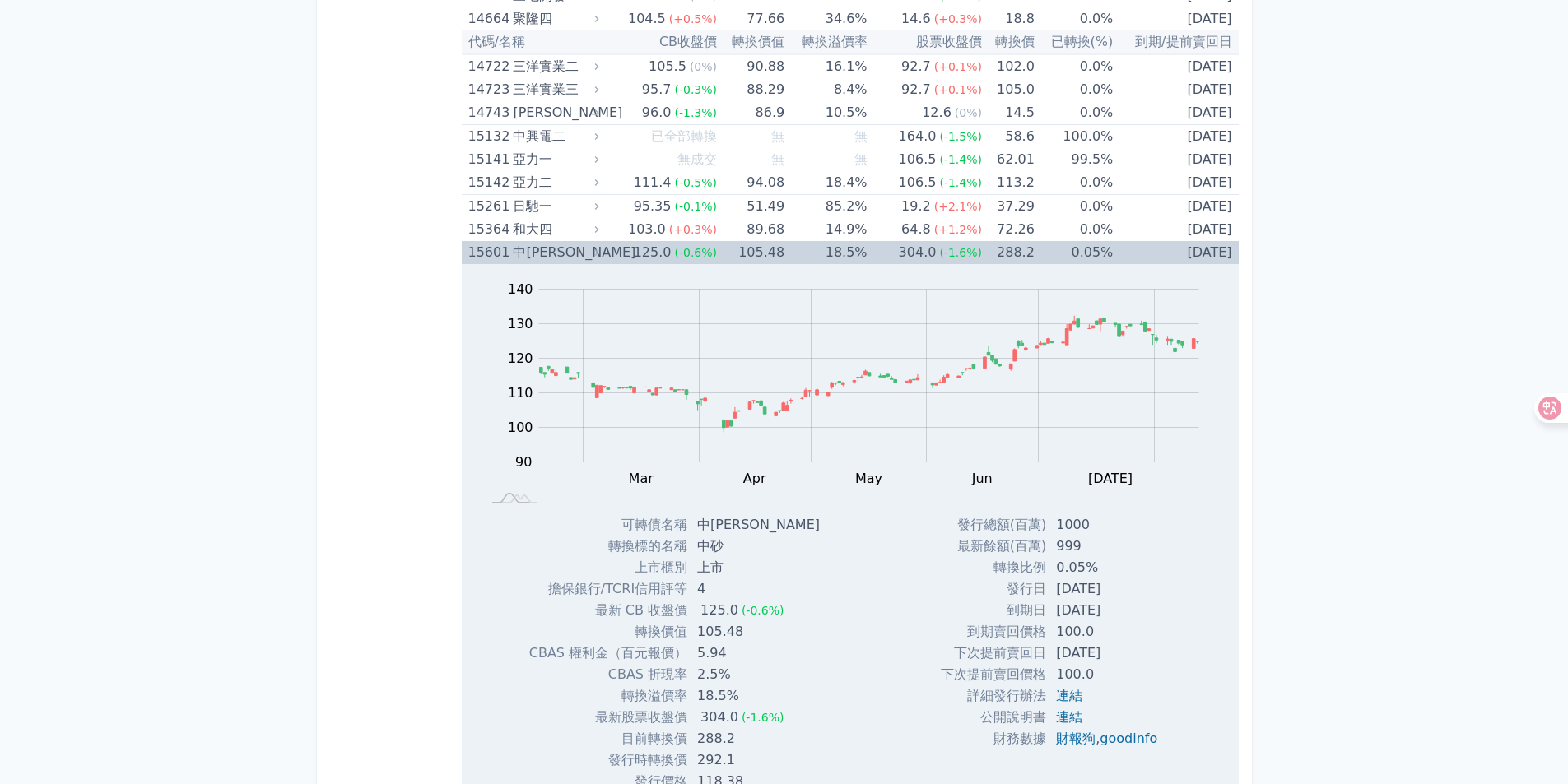
click at [544, 265] on div "Zoom Out 100 70 80 90 100 110 120 130 140 150 L Feb Mar Apr May Jun [DATE] Aug …" at bounding box center [849, 389] width 777 height 250
click at [544, 256] on div "中[PERSON_NAME]" at bounding box center [554, 253] width 82 height 23
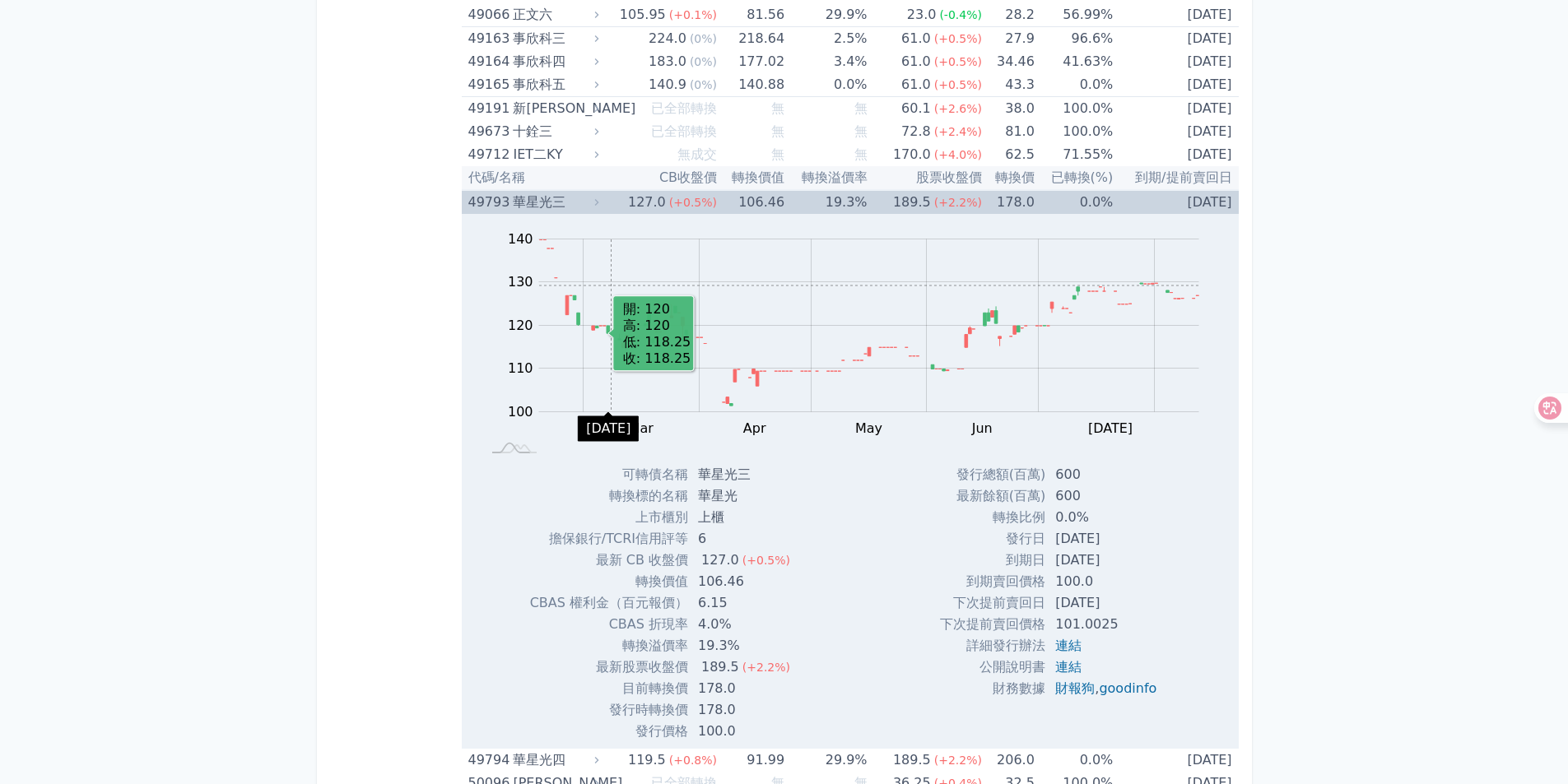
scroll to position [5594, 0]
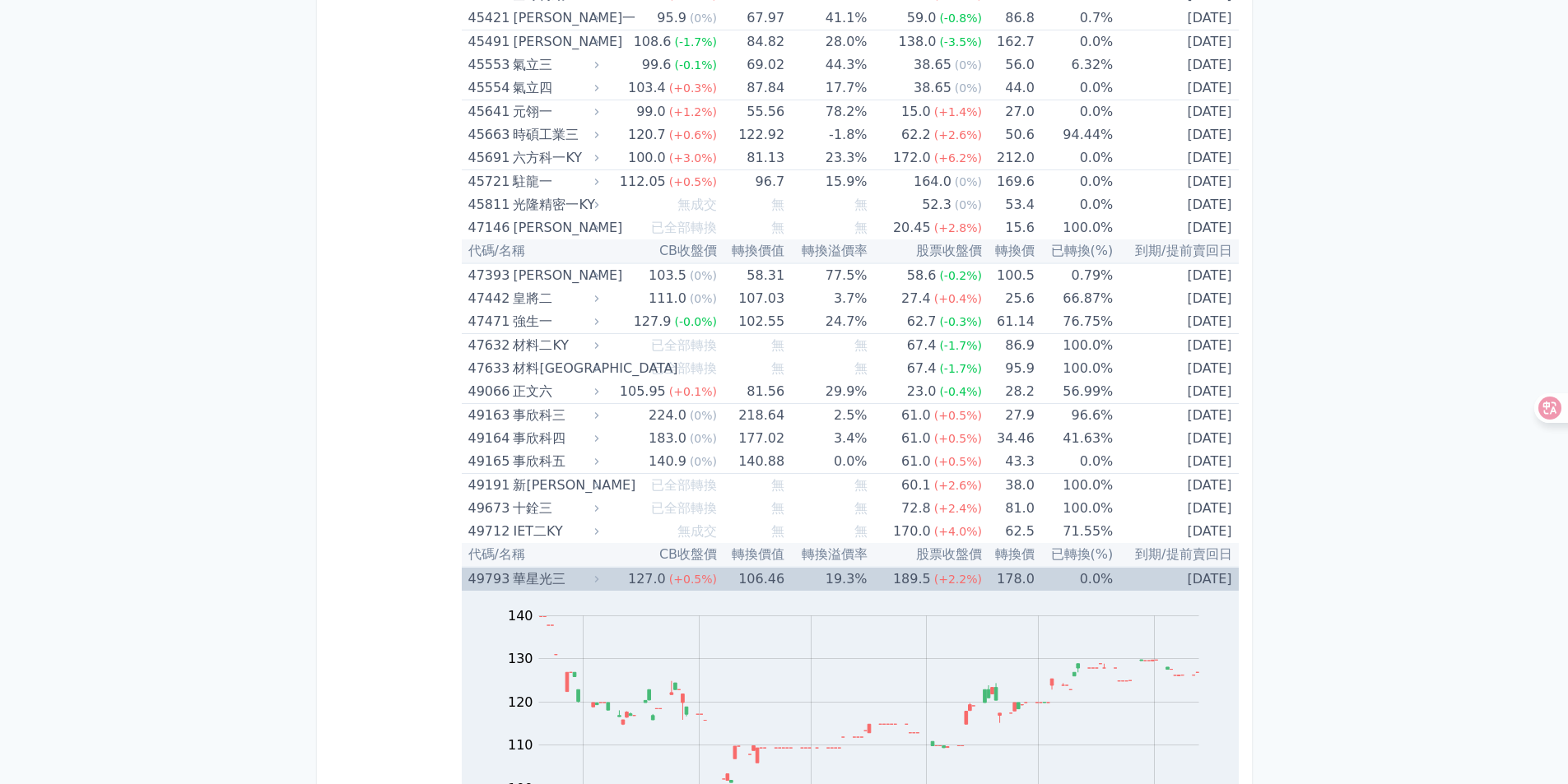
drag, startPoint x: 515, startPoint y: 575, endPoint x: 516, endPoint y: 565, distance: 10.0
click at [515, 575] on div "華星光三" at bounding box center [554, 579] width 82 height 23
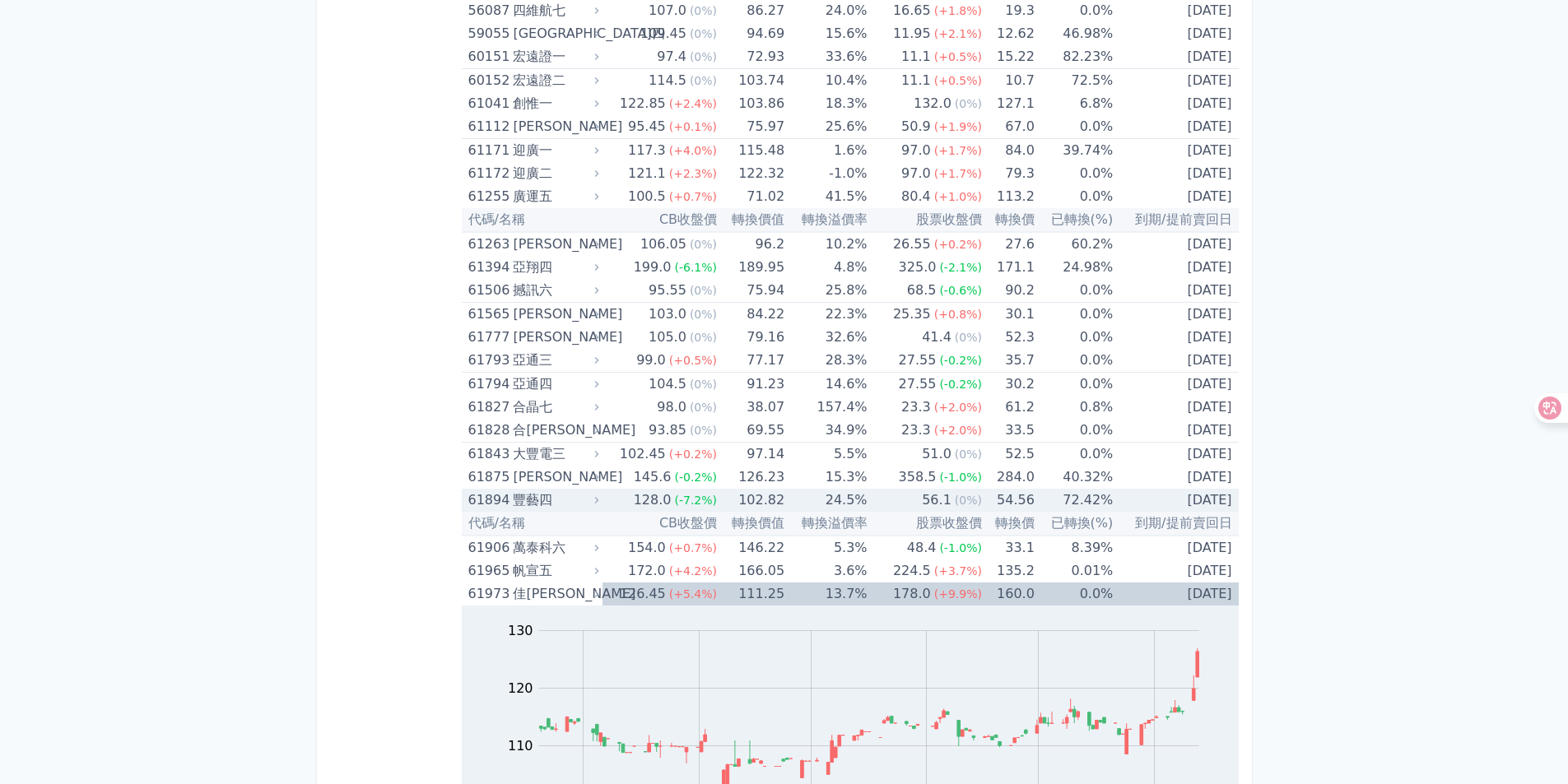
scroll to position [7074, 0]
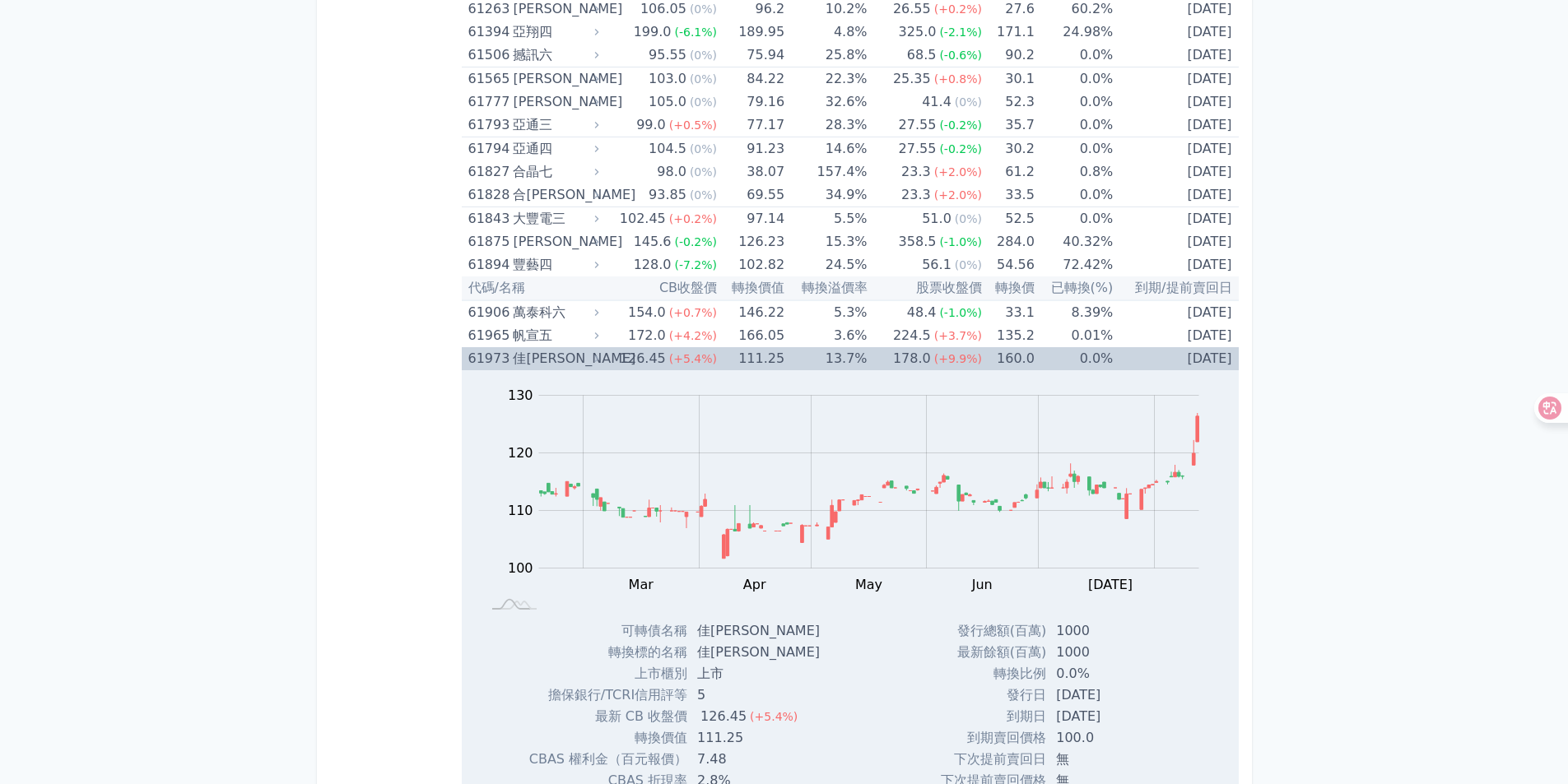
click at [561, 360] on div "佳[PERSON_NAME]" at bounding box center [554, 359] width 82 height 23
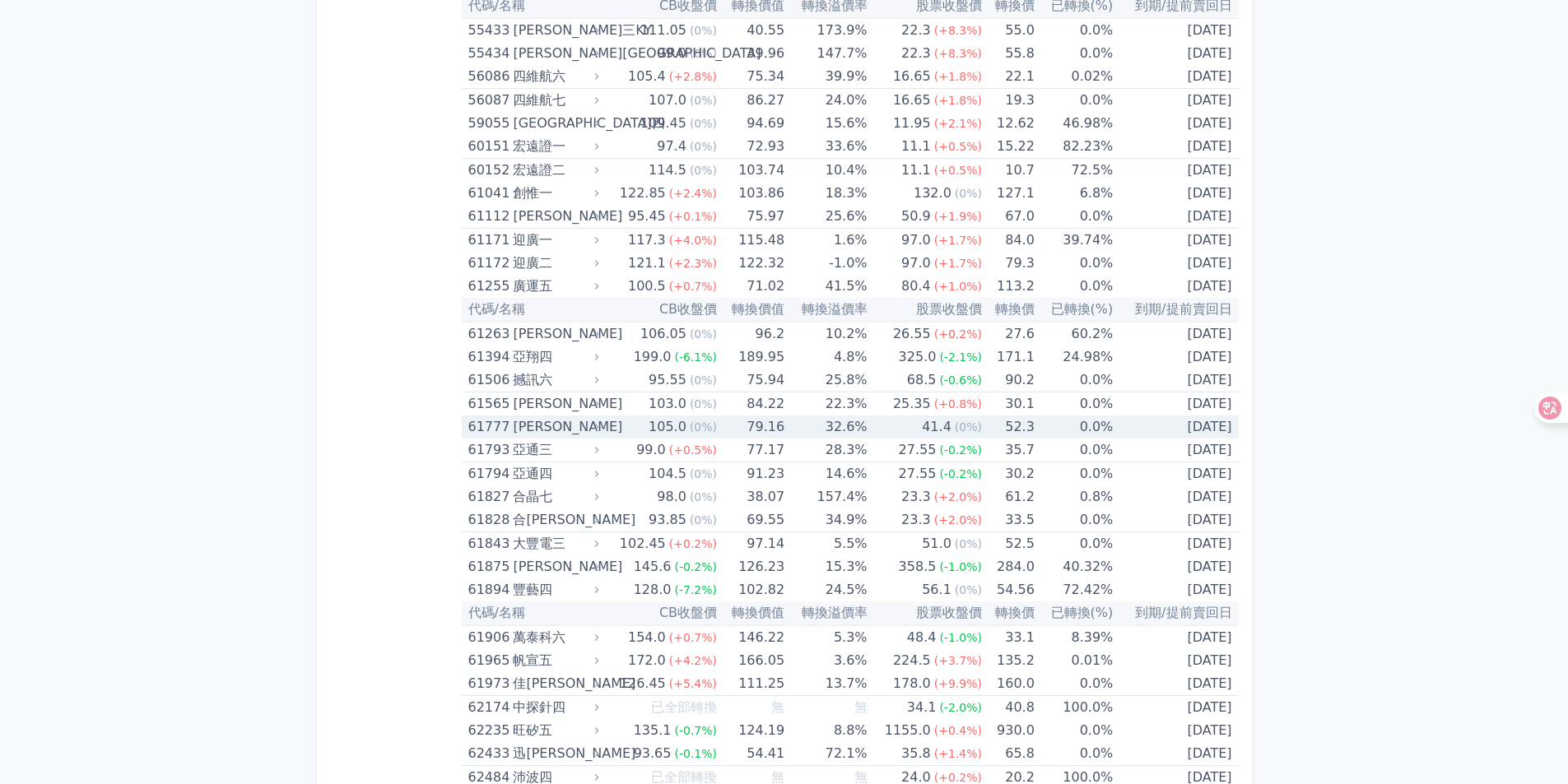
scroll to position [6581, 0]
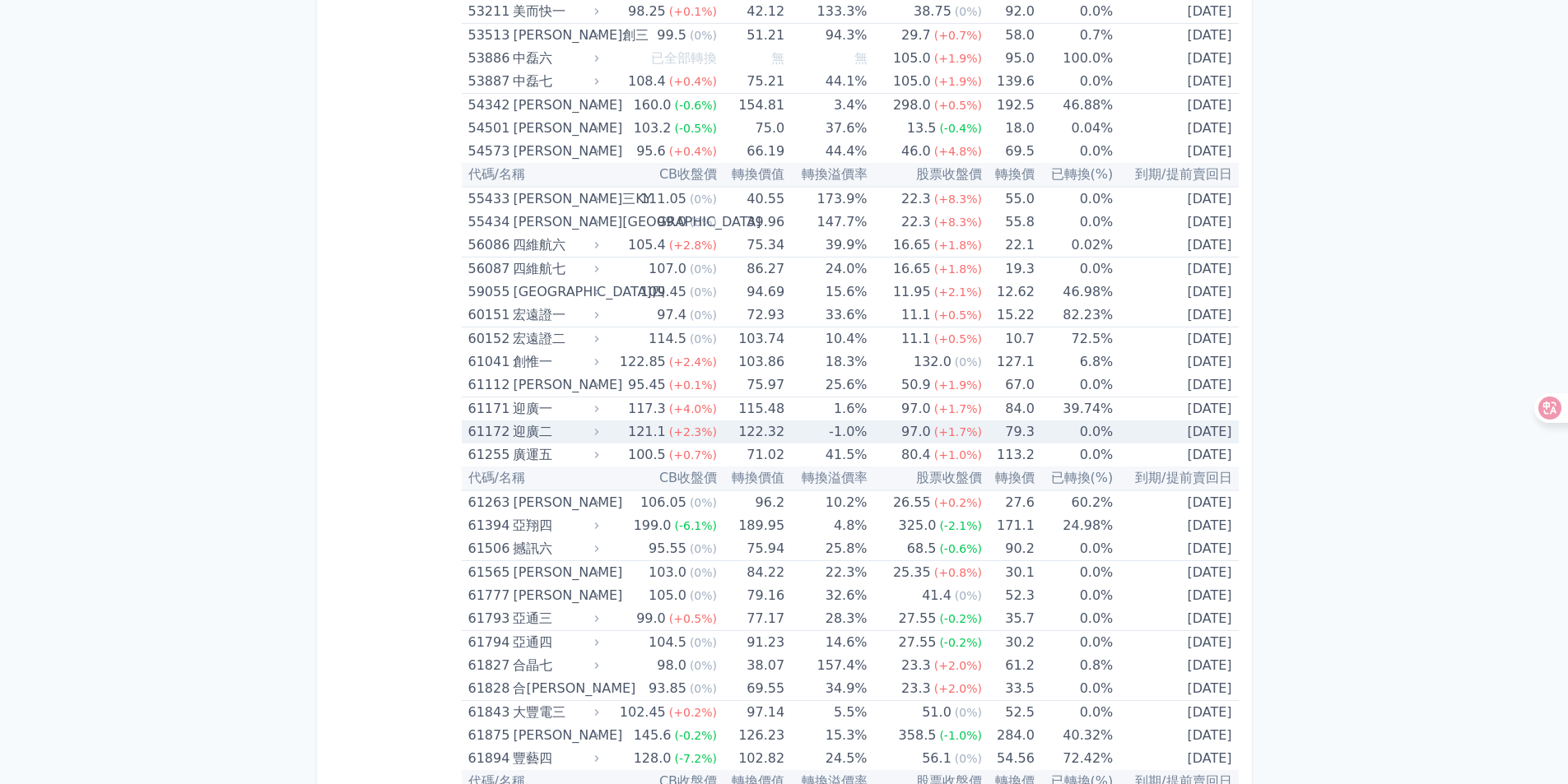
click at [520, 425] on div "迎廣二" at bounding box center [554, 432] width 82 height 23
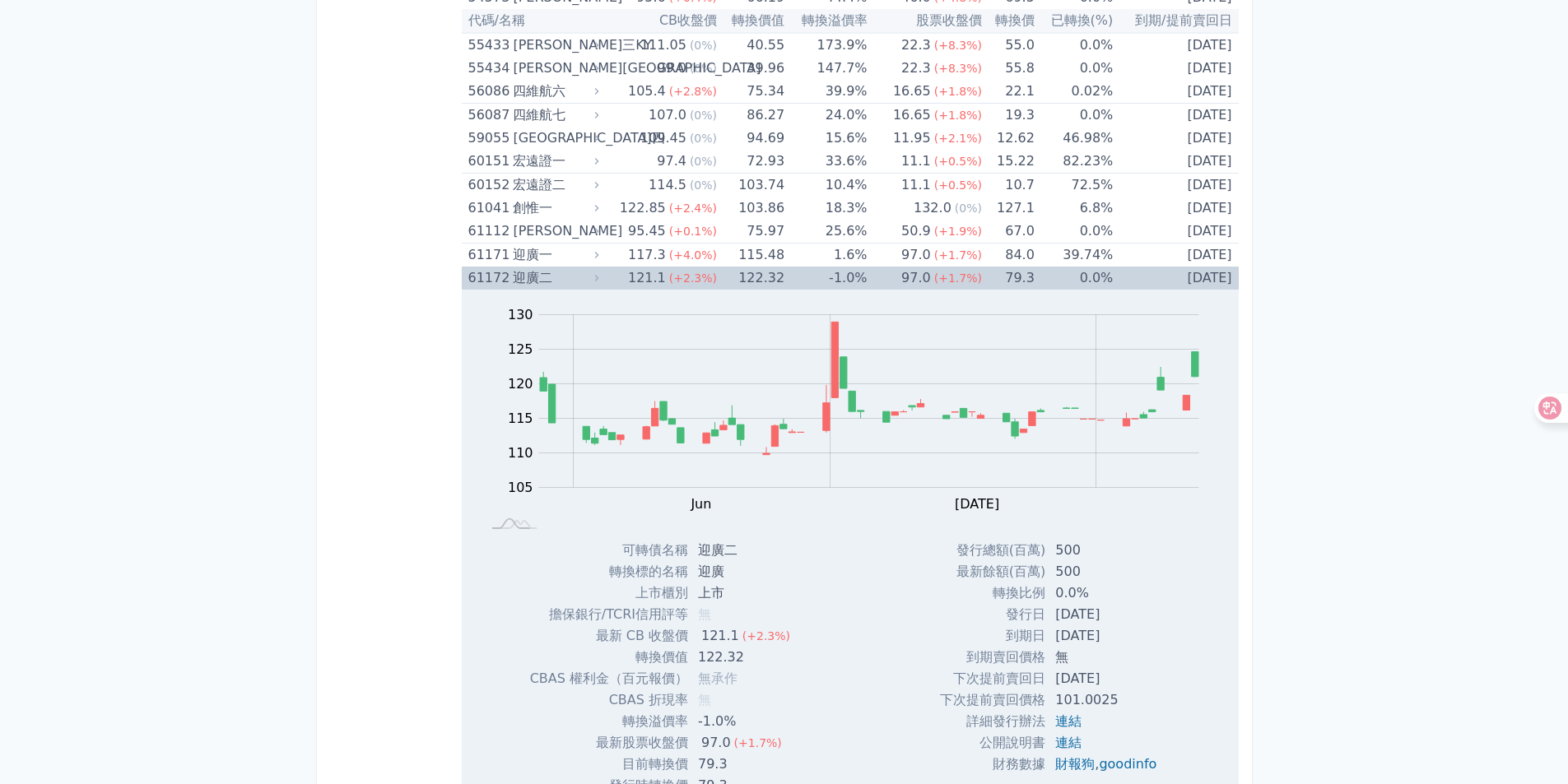
scroll to position [6910, 0]
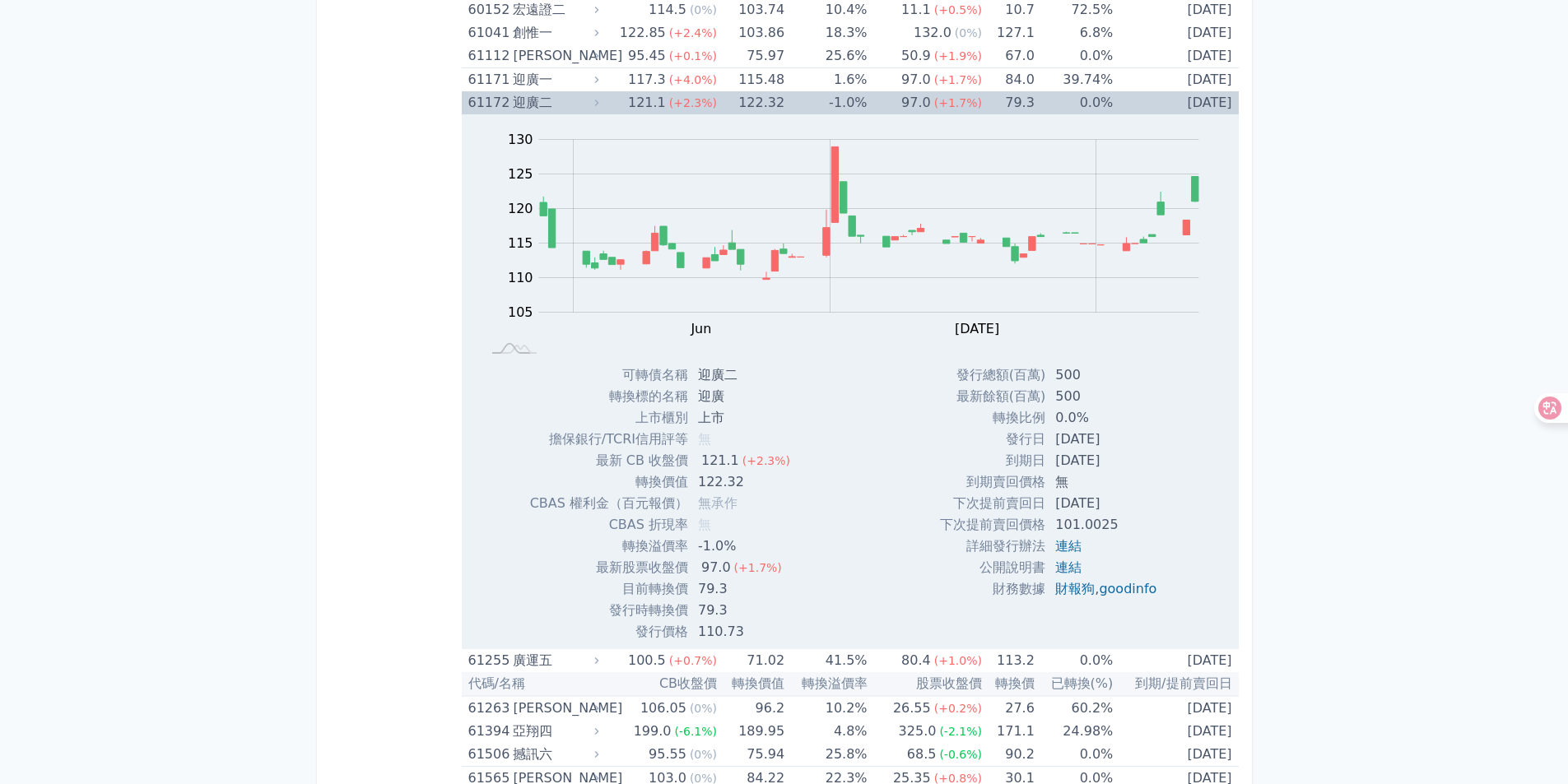
click at [499, 114] on div "Zoom Out 105 95 100 105 110 115 120 125 130 135 L May Jun [DATE] Aug Sep 100% C…" at bounding box center [849, 239] width 777 height 250
click at [530, 107] on div "迎廣二" at bounding box center [554, 103] width 82 height 23
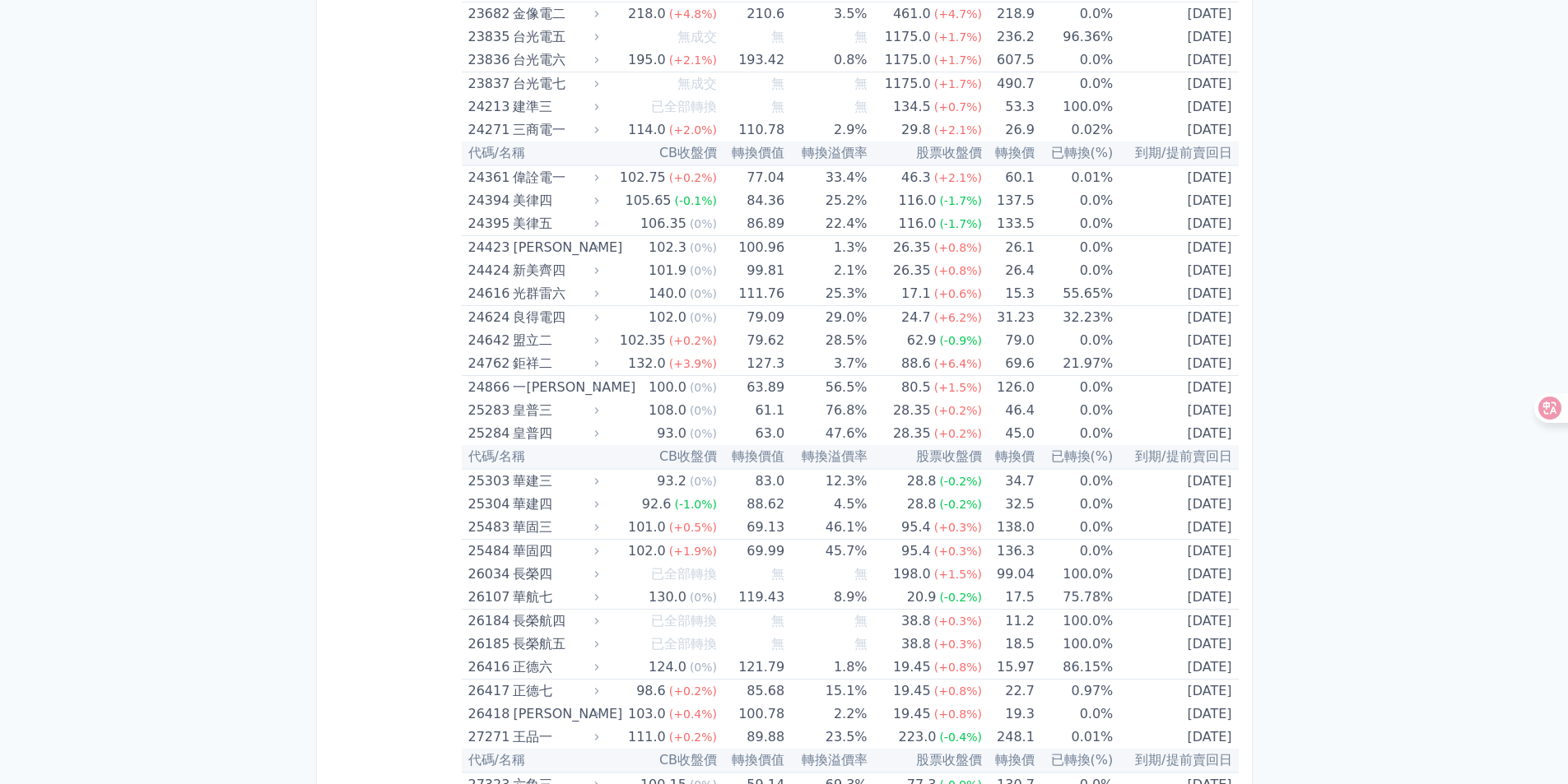
scroll to position [1481, 0]
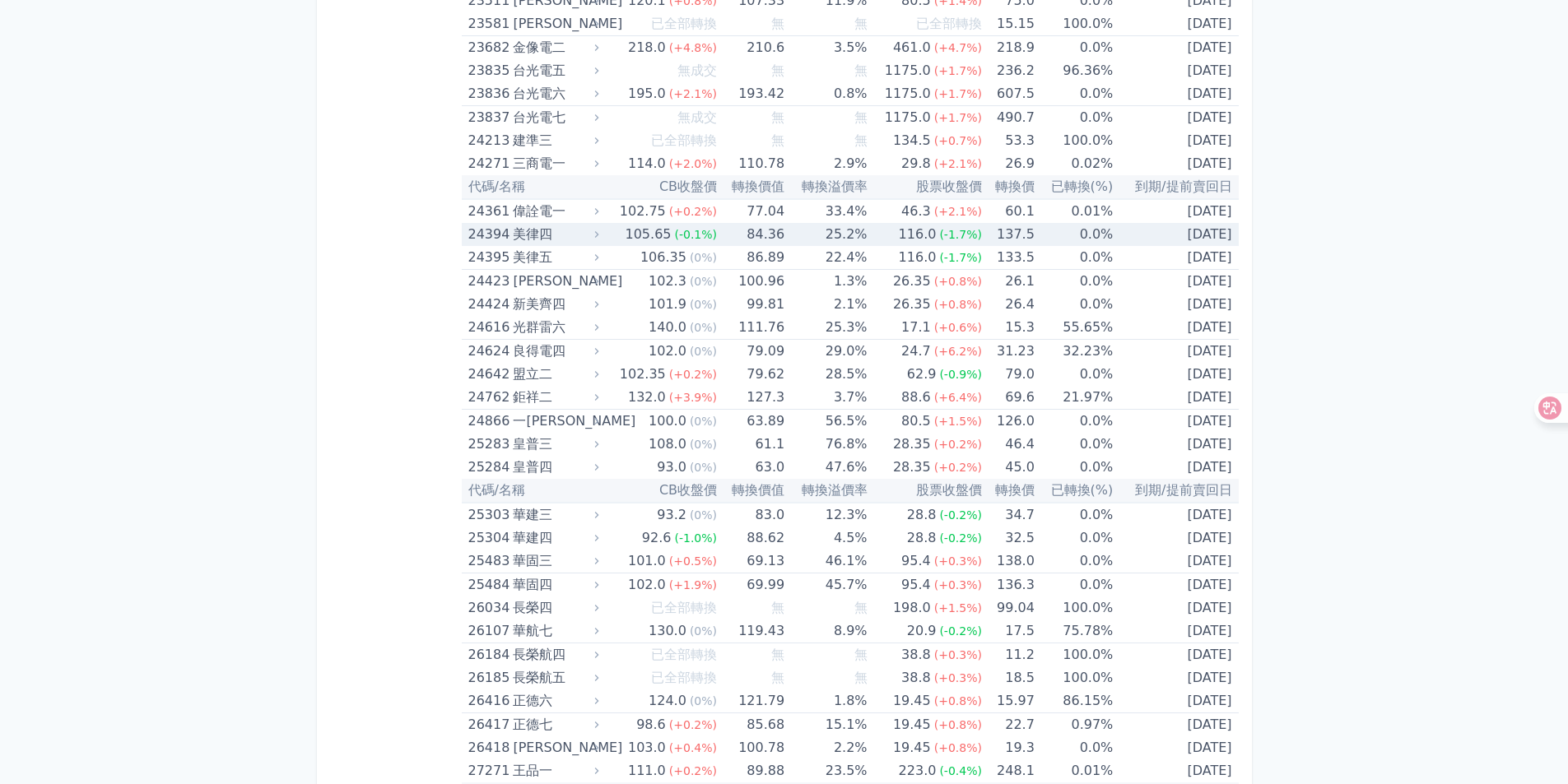
click at [525, 238] on div "美律四" at bounding box center [554, 235] width 82 height 23
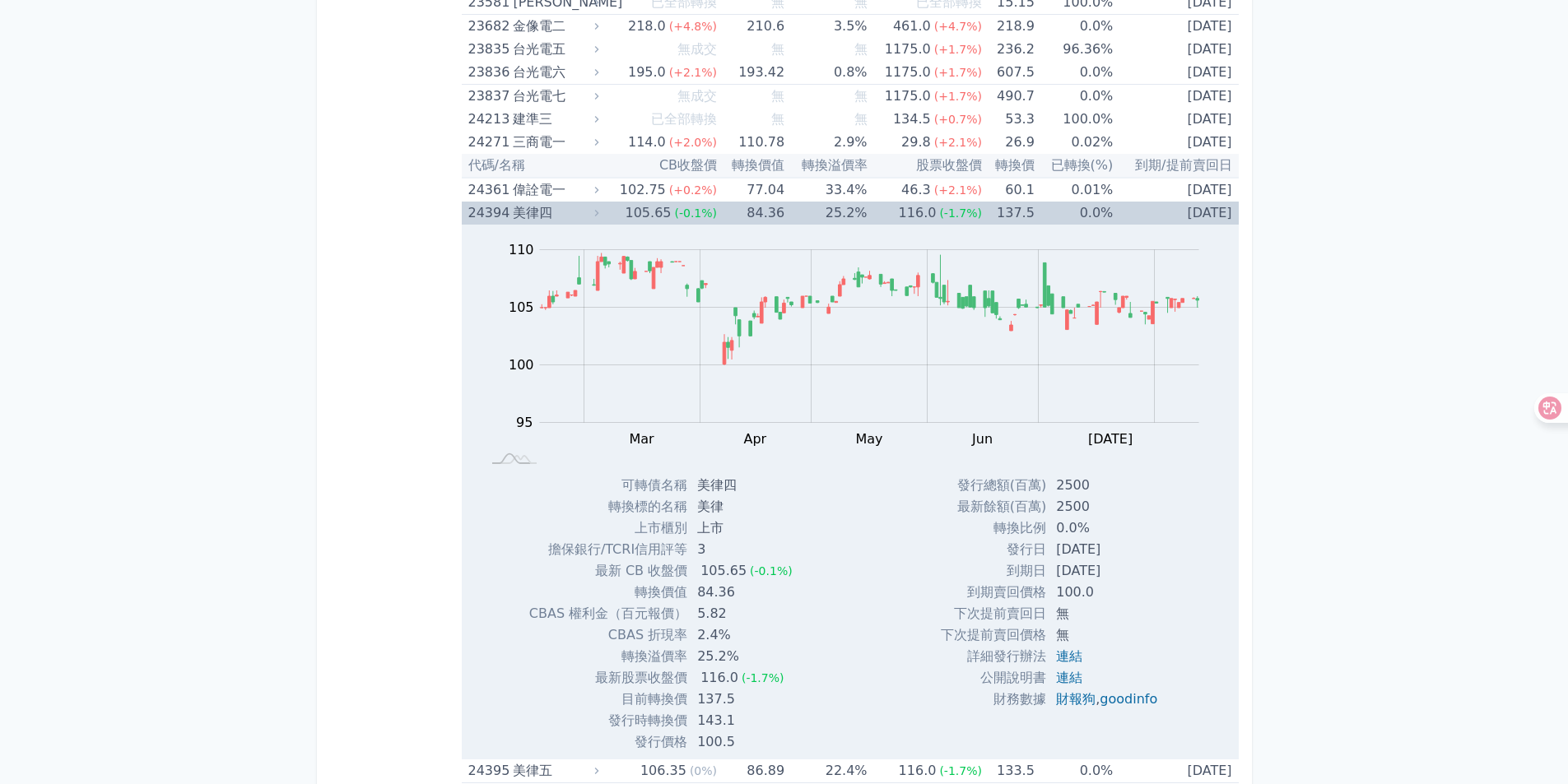
scroll to position [1563, 0]
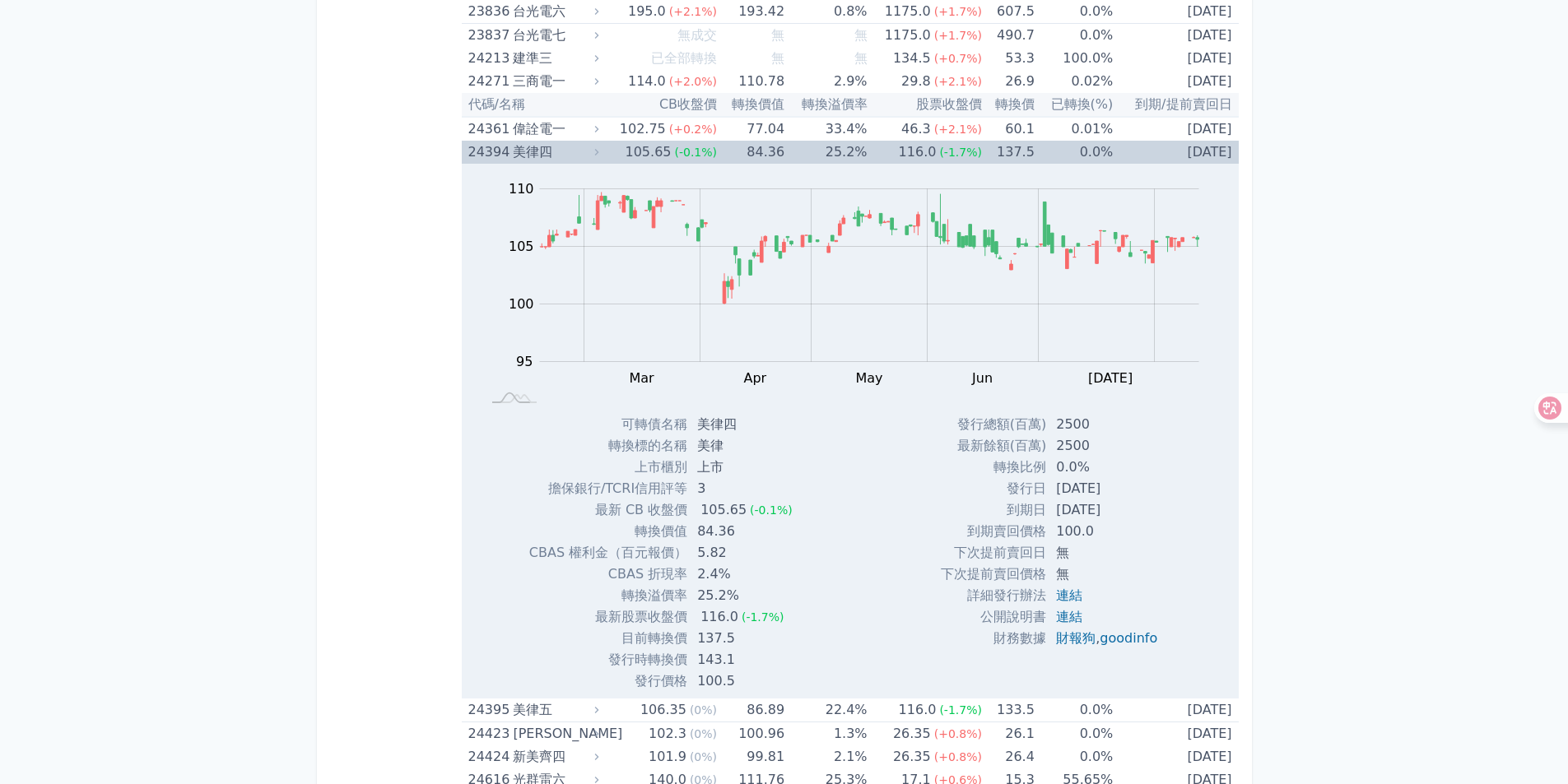
click at [566, 150] on div "美律四" at bounding box center [554, 152] width 82 height 23
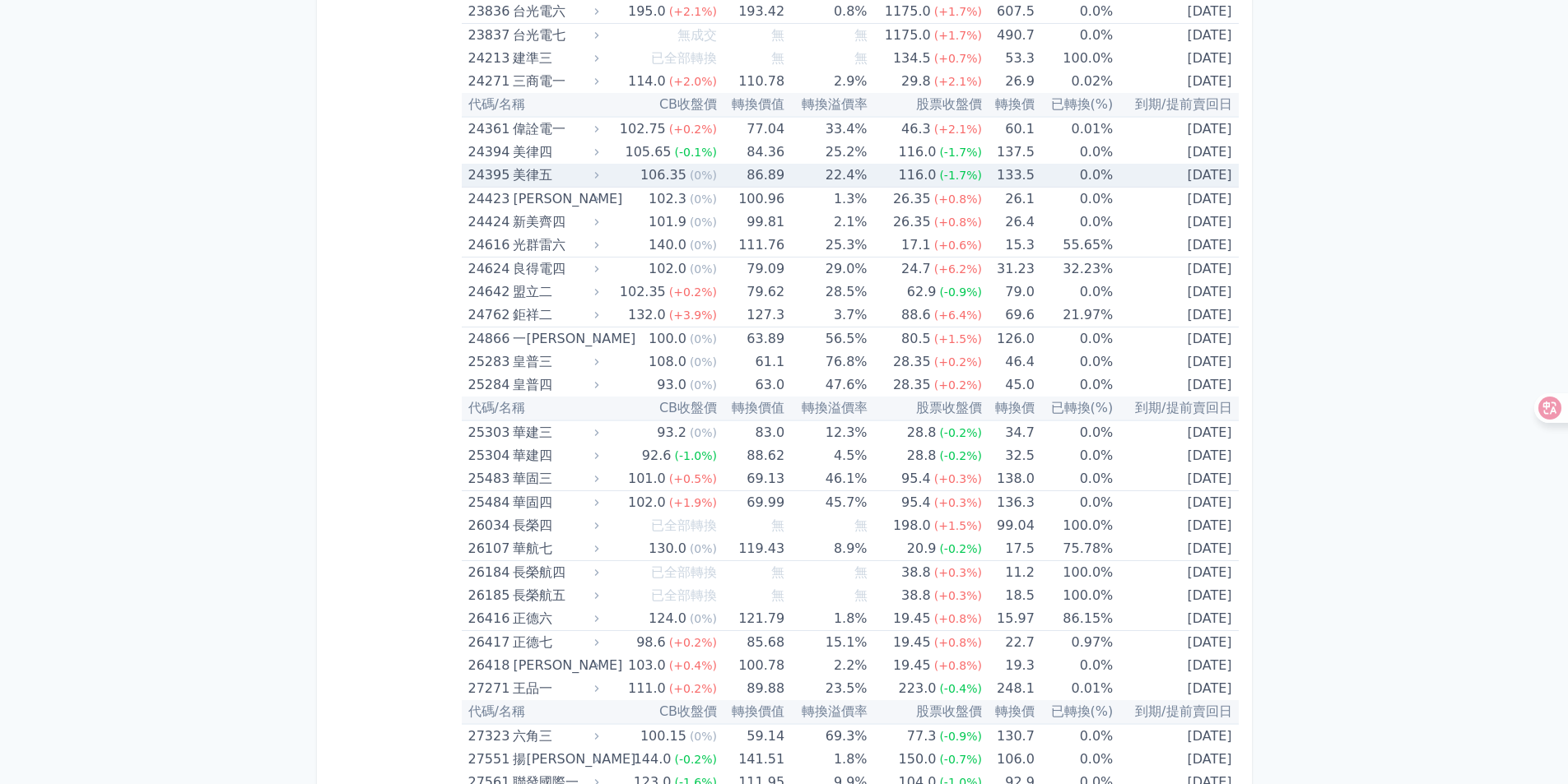
click at [563, 181] on div "美律五" at bounding box center [554, 176] width 82 height 23
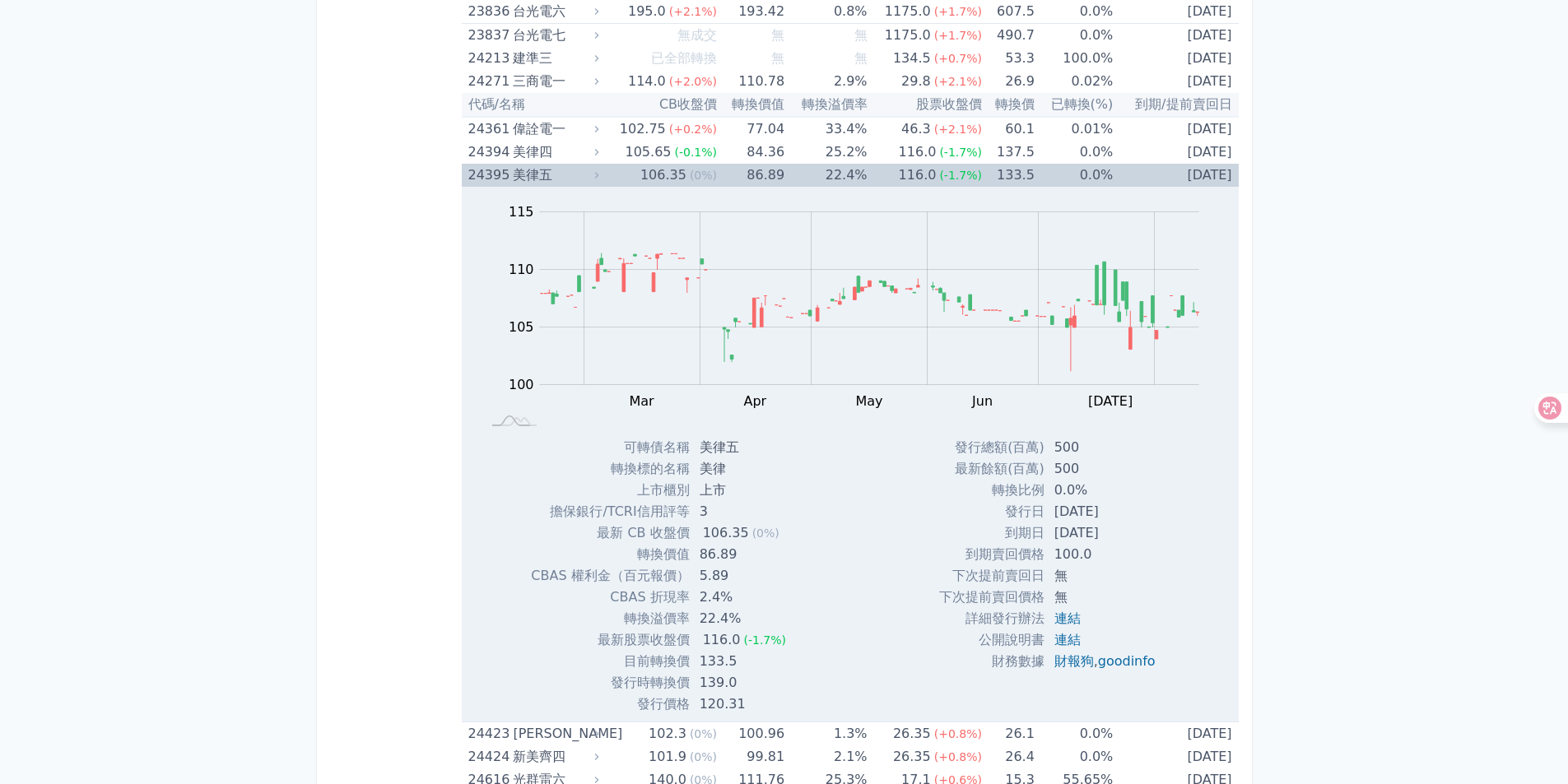
click at [557, 176] on div "美律五" at bounding box center [554, 176] width 82 height 23
